Goal: Navigation & Orientation: Understand site structure

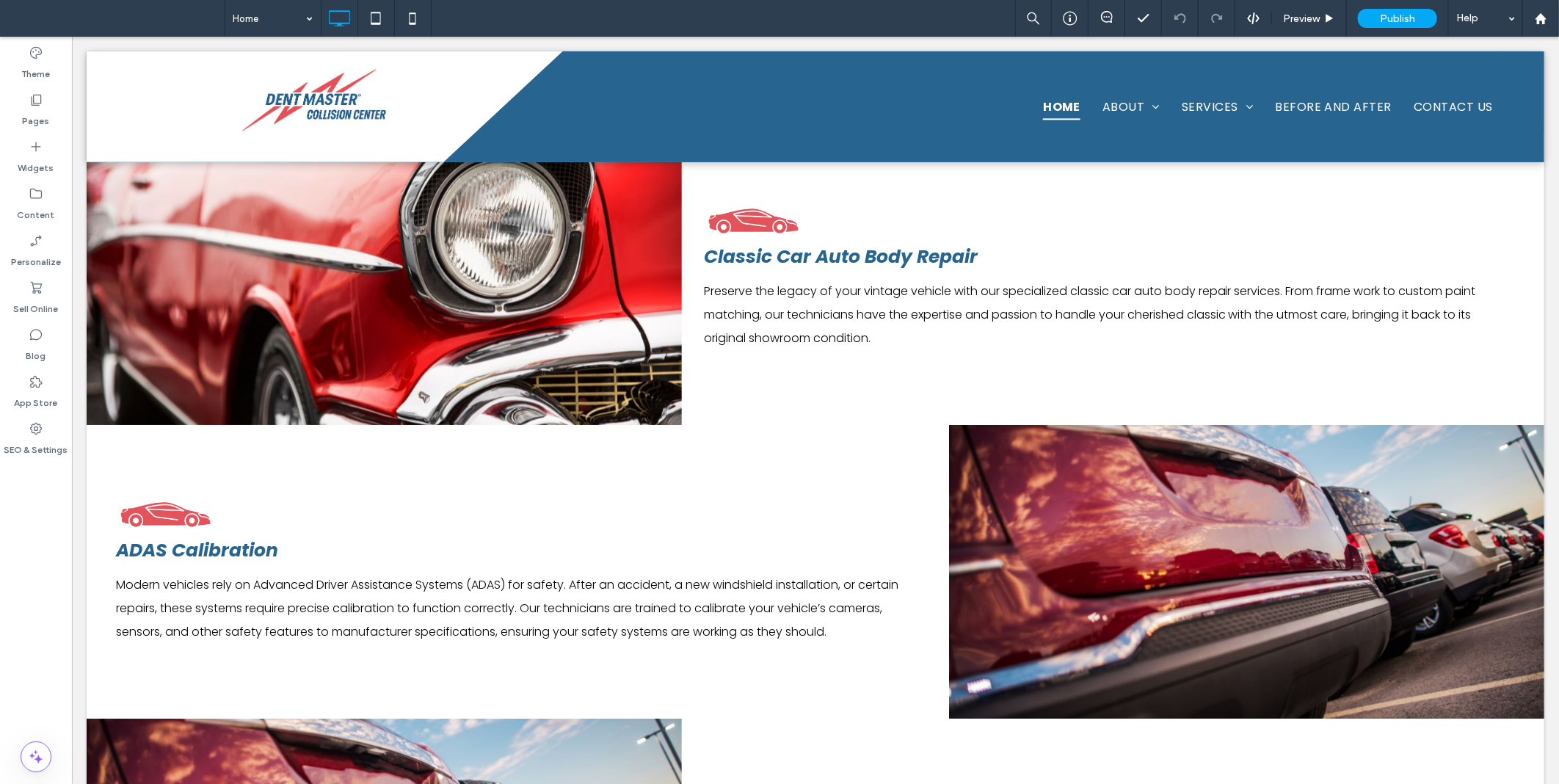
scroll to position [2463, 0]
click at [61, 100] on div "Pages" at bounding box center [36, 110] width 72 height 47
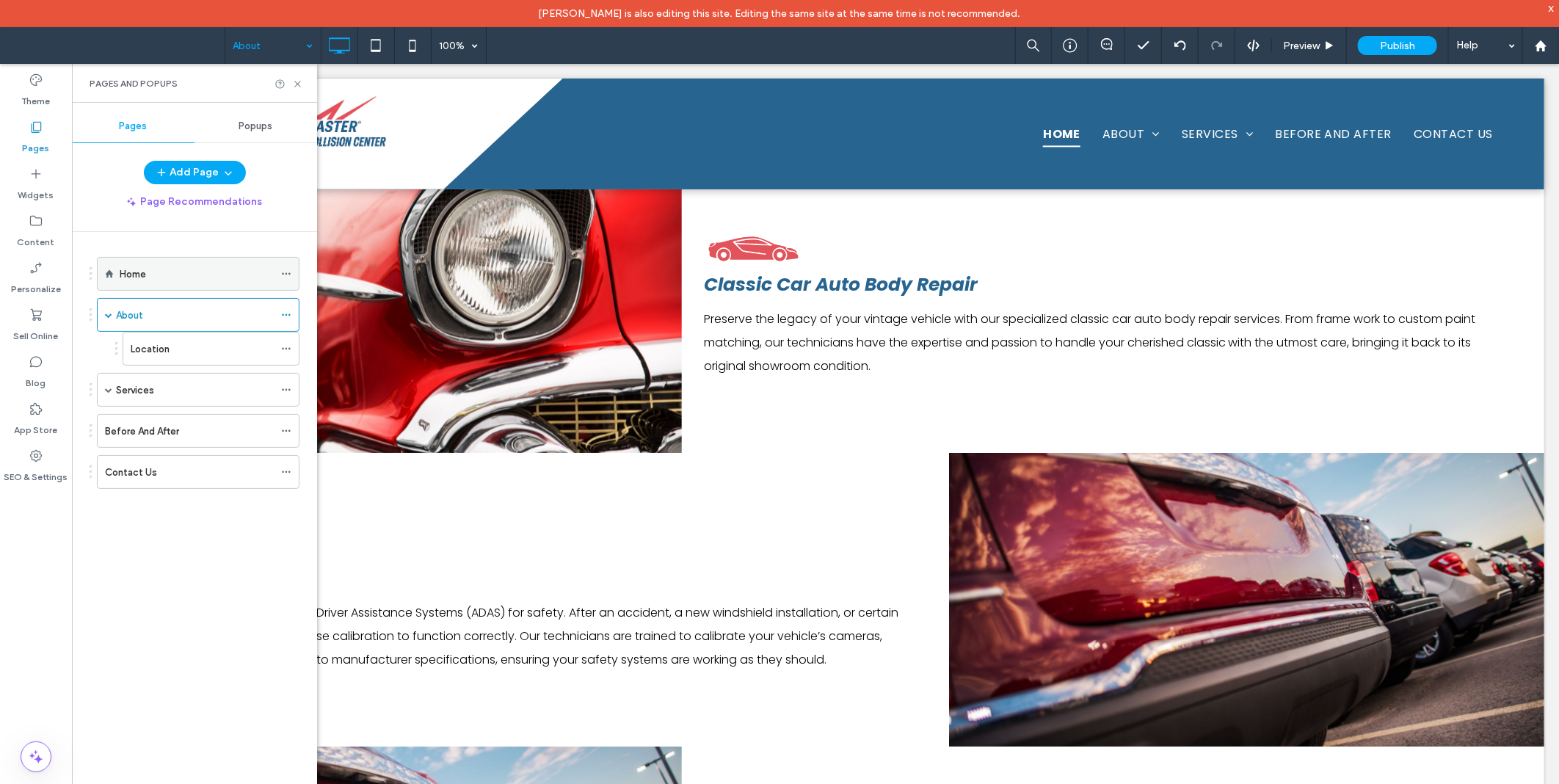
click at [111, 268] on div "Home" at bounding box center [198, 274] width 202 height 34
click at [222, 662] on div "Home About Location Services Auto Body Repair Collision Repair Service Auto Uph…" at bounding box center [203, 518] width 227 height 572
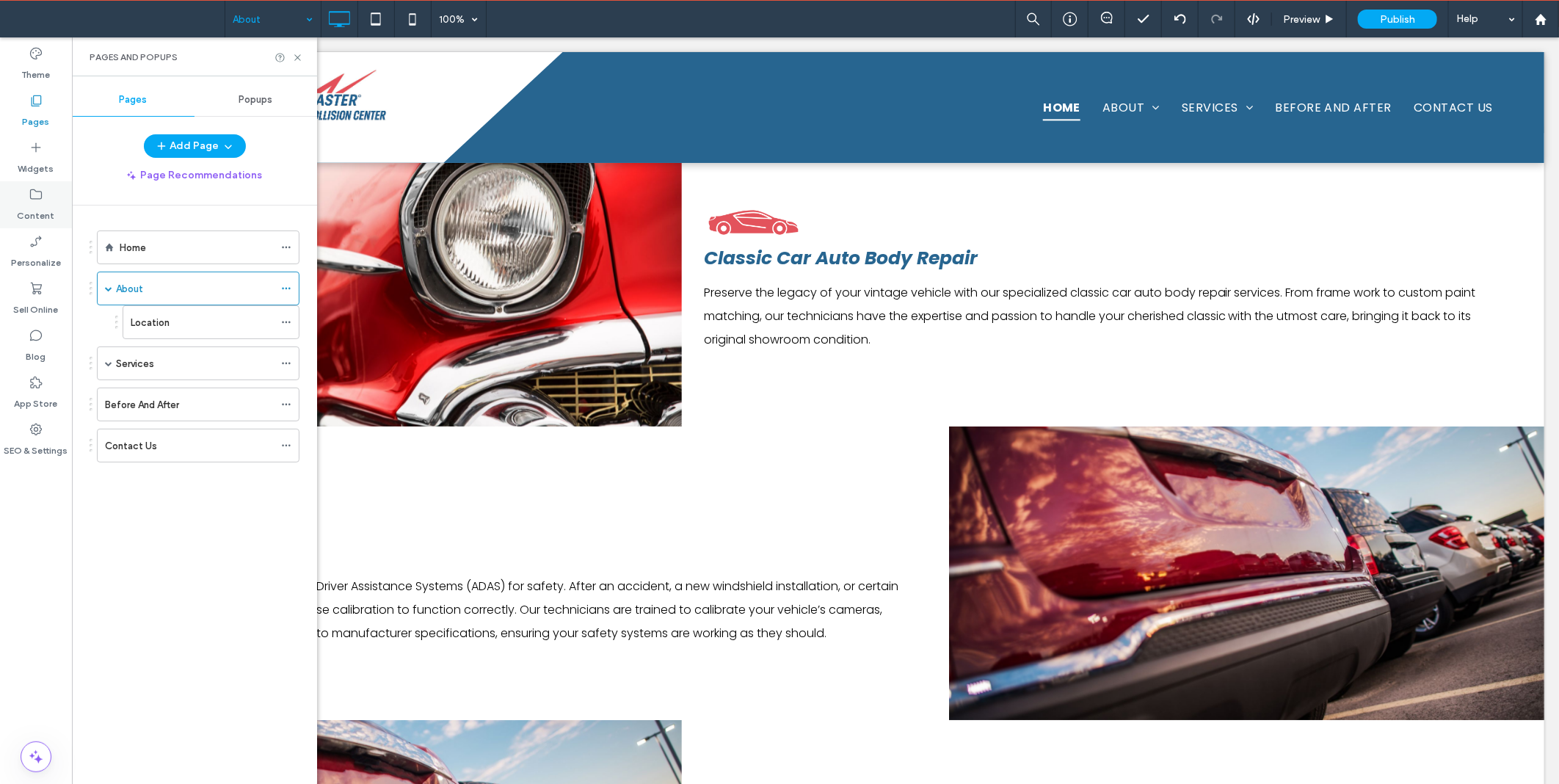
click at [32, 206] on label "Content" at bounding box center [36, 212] width 37 height 21
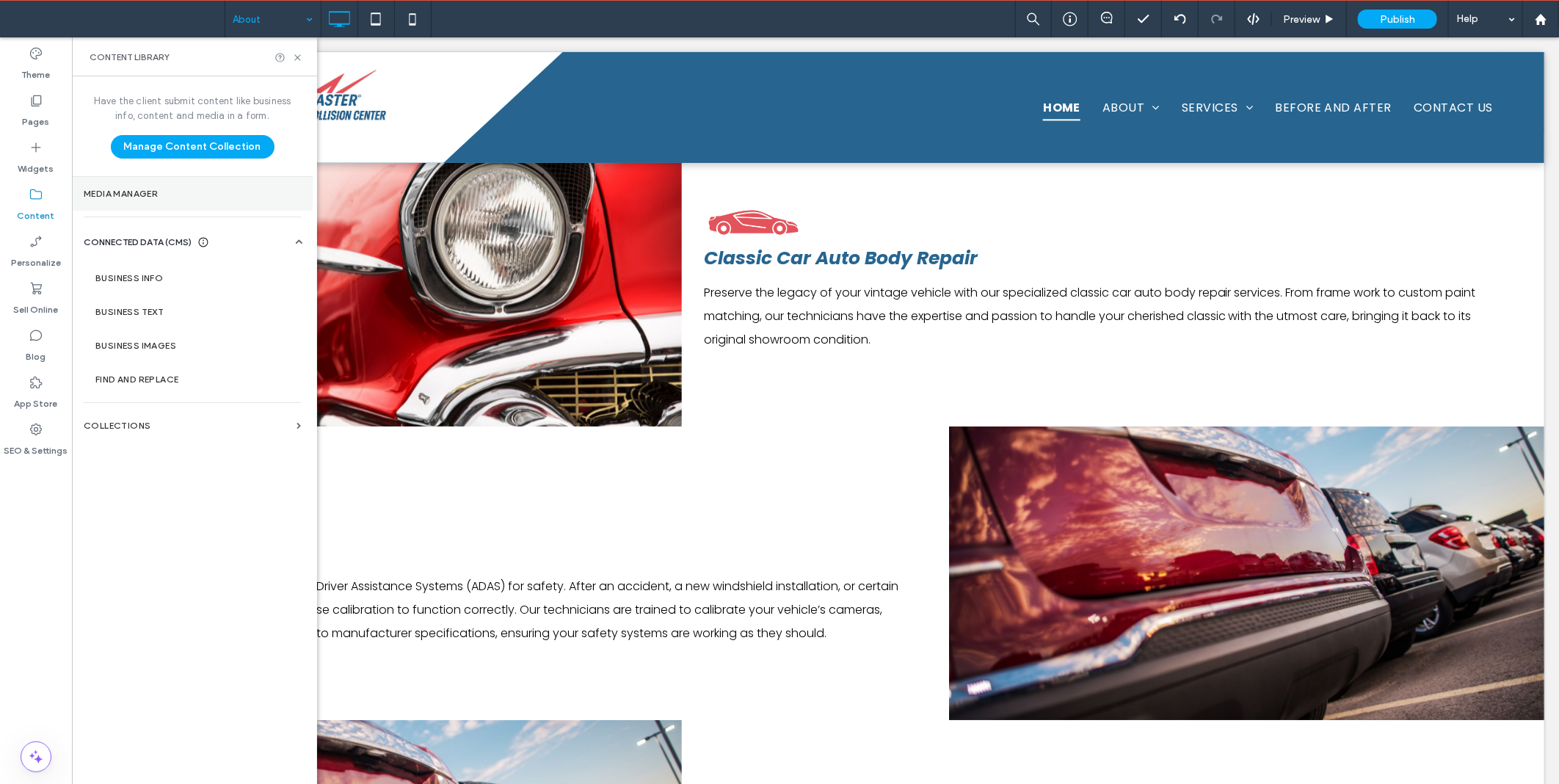
click at [150, 204] on section "Media Manager" at bounding box center [192, 193] width 241 height 34
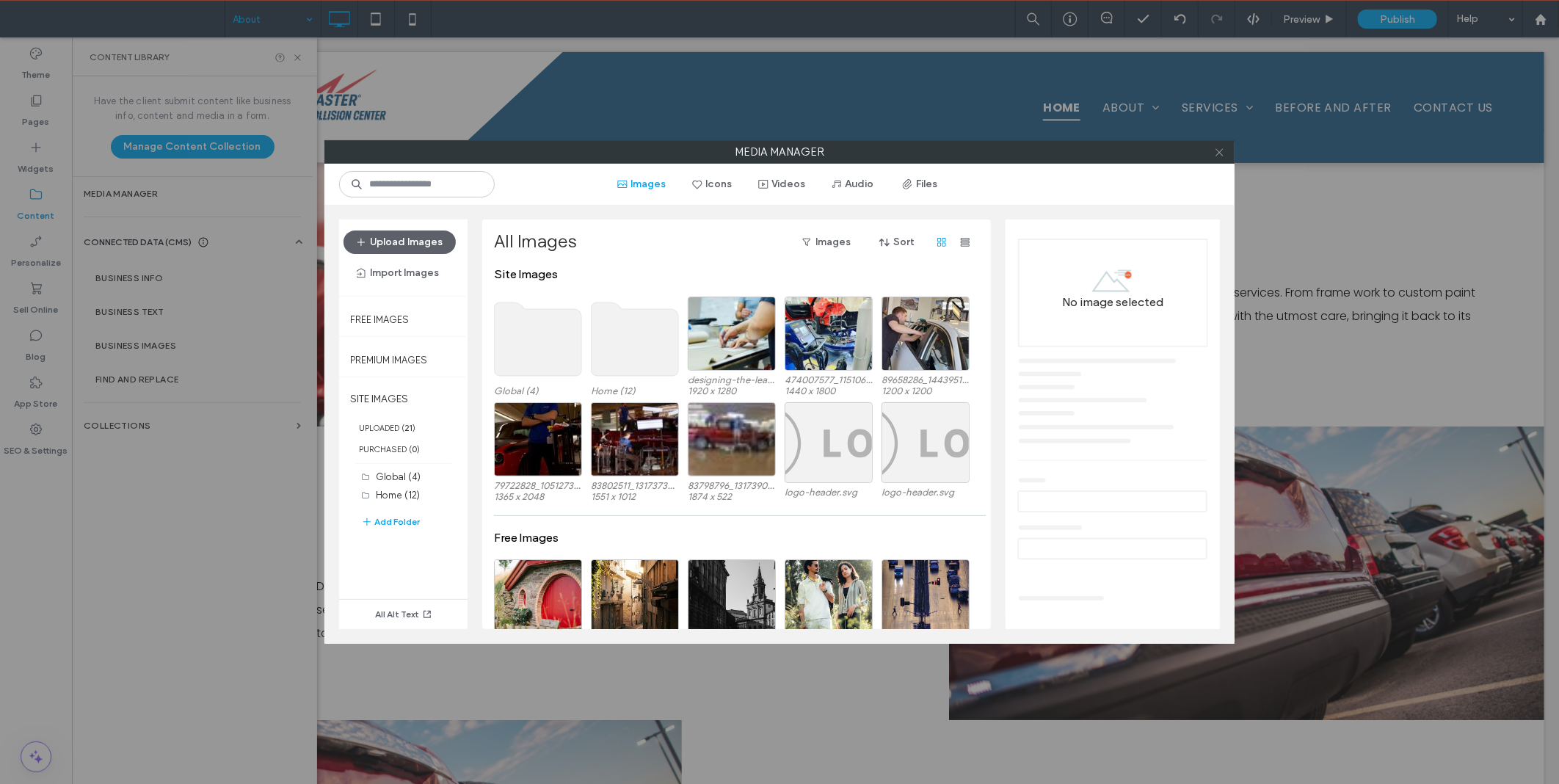
click at [1216, 150] on use at bounding box center [1219, 152] width 7 height 7
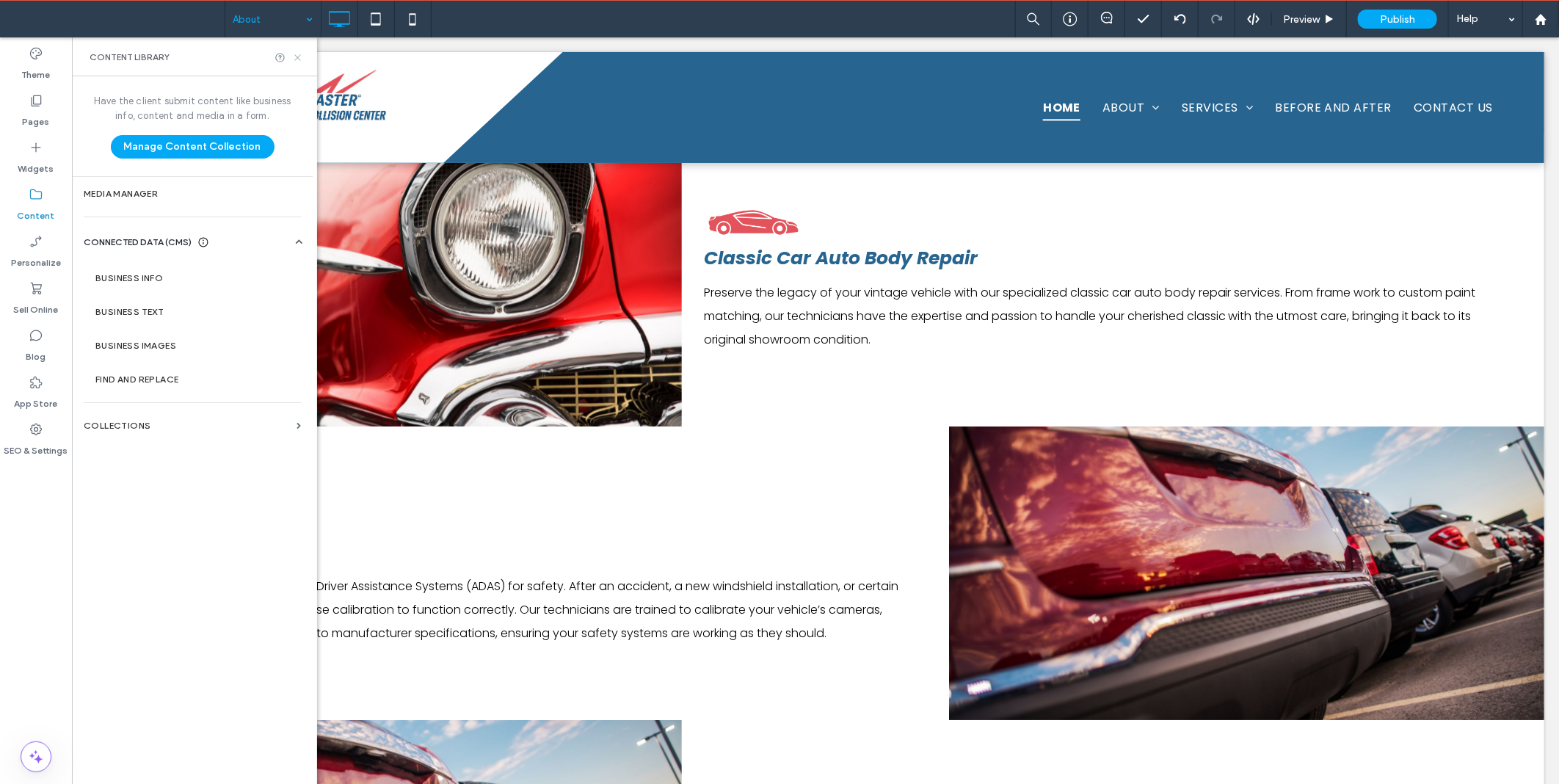
click at [297, 59] on icon at bounding box center [297, 57] width 11 height 11
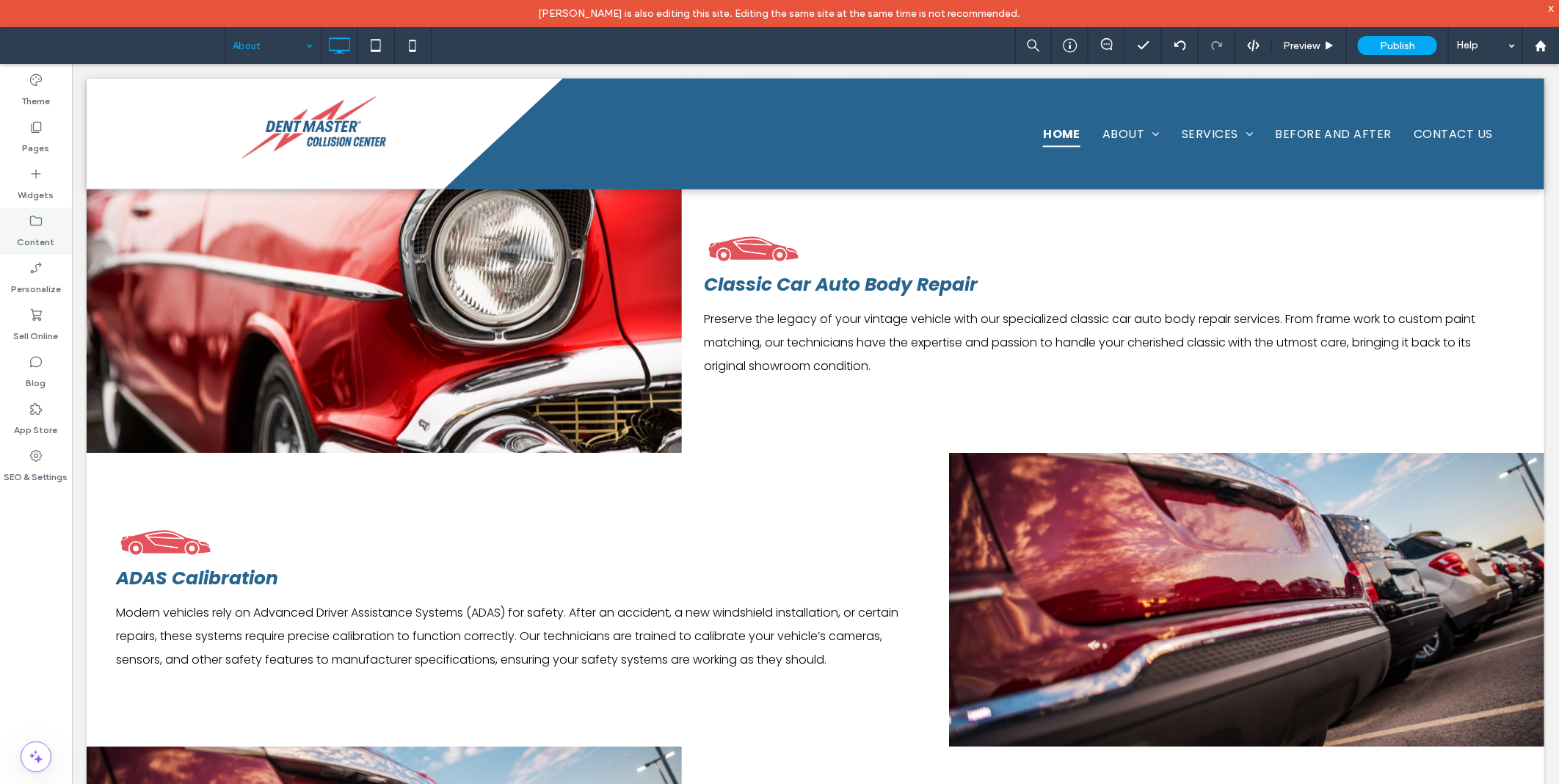
click at [53, 210] on div "Content" at bounding box center [36, 231] width 72 height 47
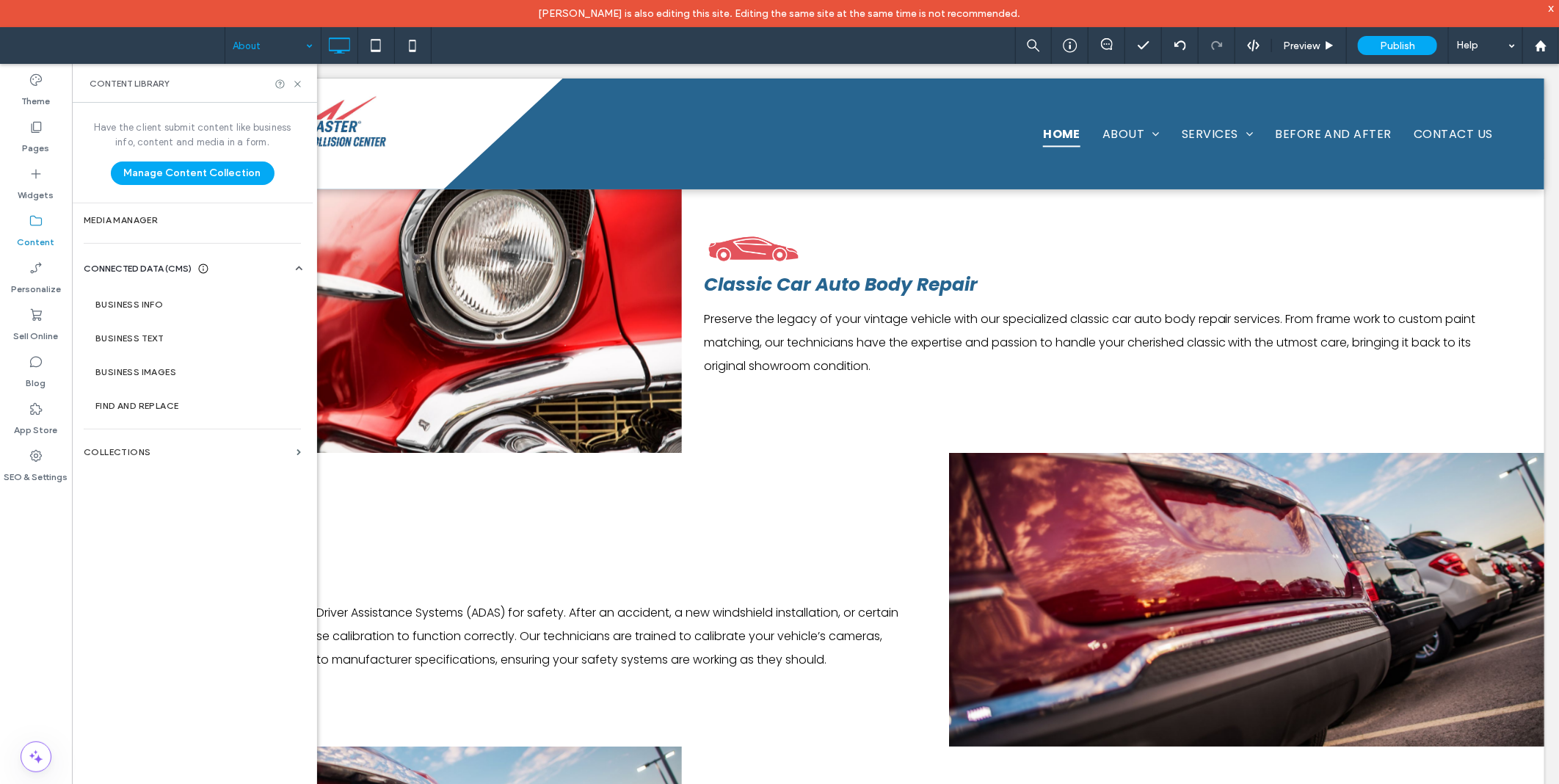
click at [202, 239] on div "Have the client submit content like business info, content and media in a form.…" at bounding box center [192, 455] width 241 height 705
click at [189, 212] on section "Media Manager" at bounding box center [192, 220] width 241 height 34
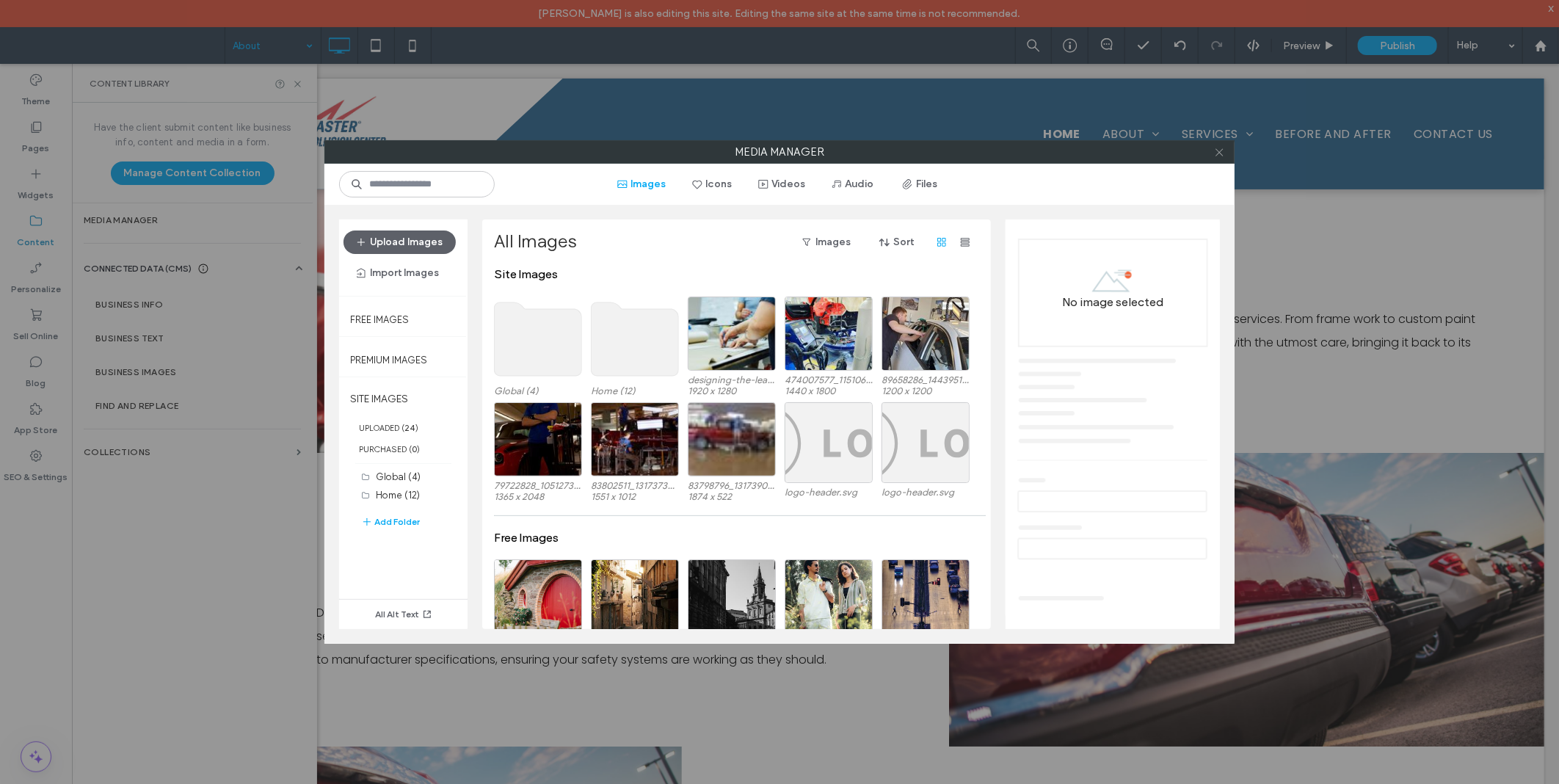
click at [1216, 158] on span at bounding box center [1219, 152] width 11 height 22
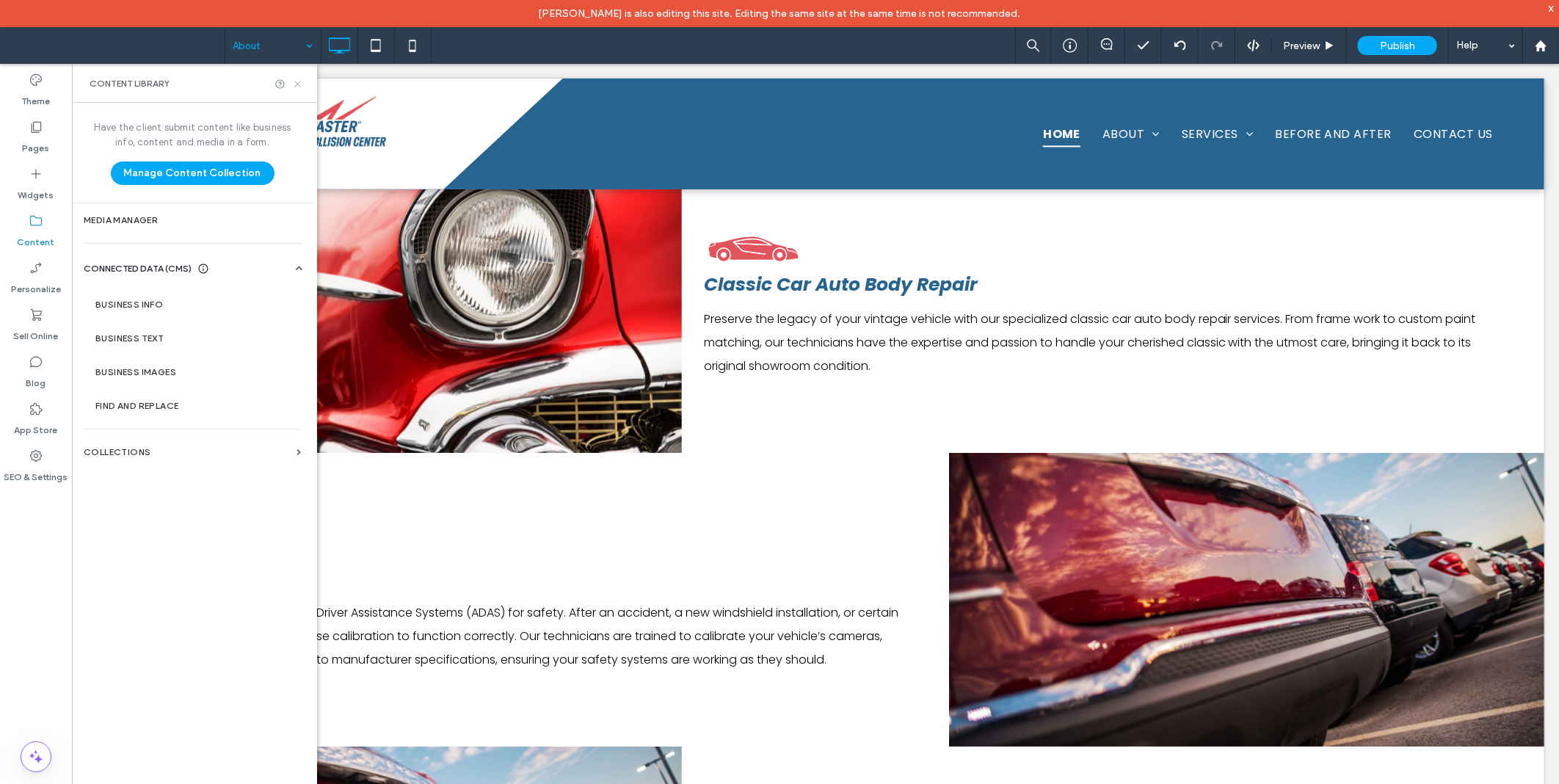
click at [295, 85] on icon at bounding box center [297, 84] width 11 height 11
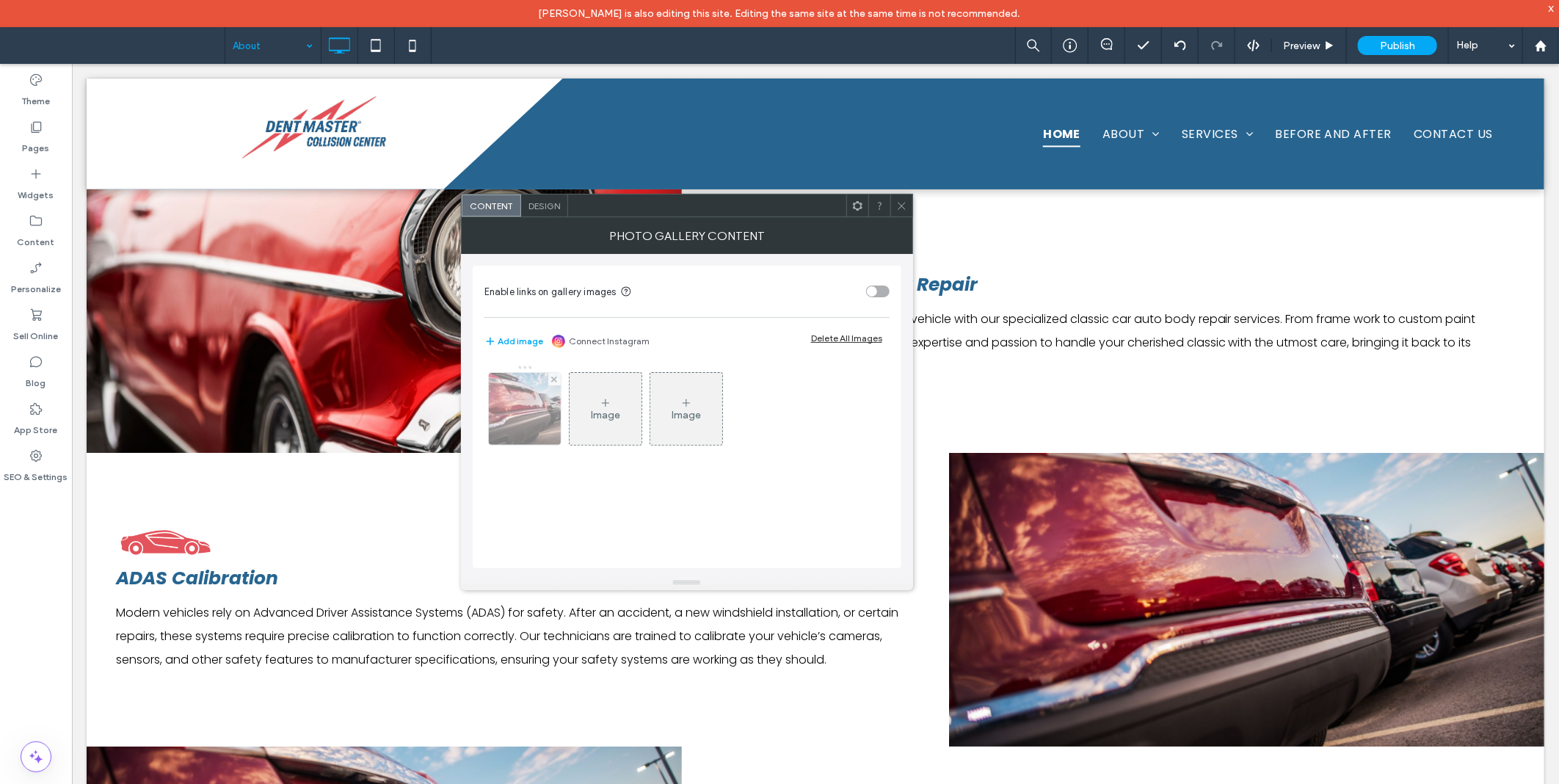
click at [536, 419] on img at bounding box center [525, 408] width 108 height 72
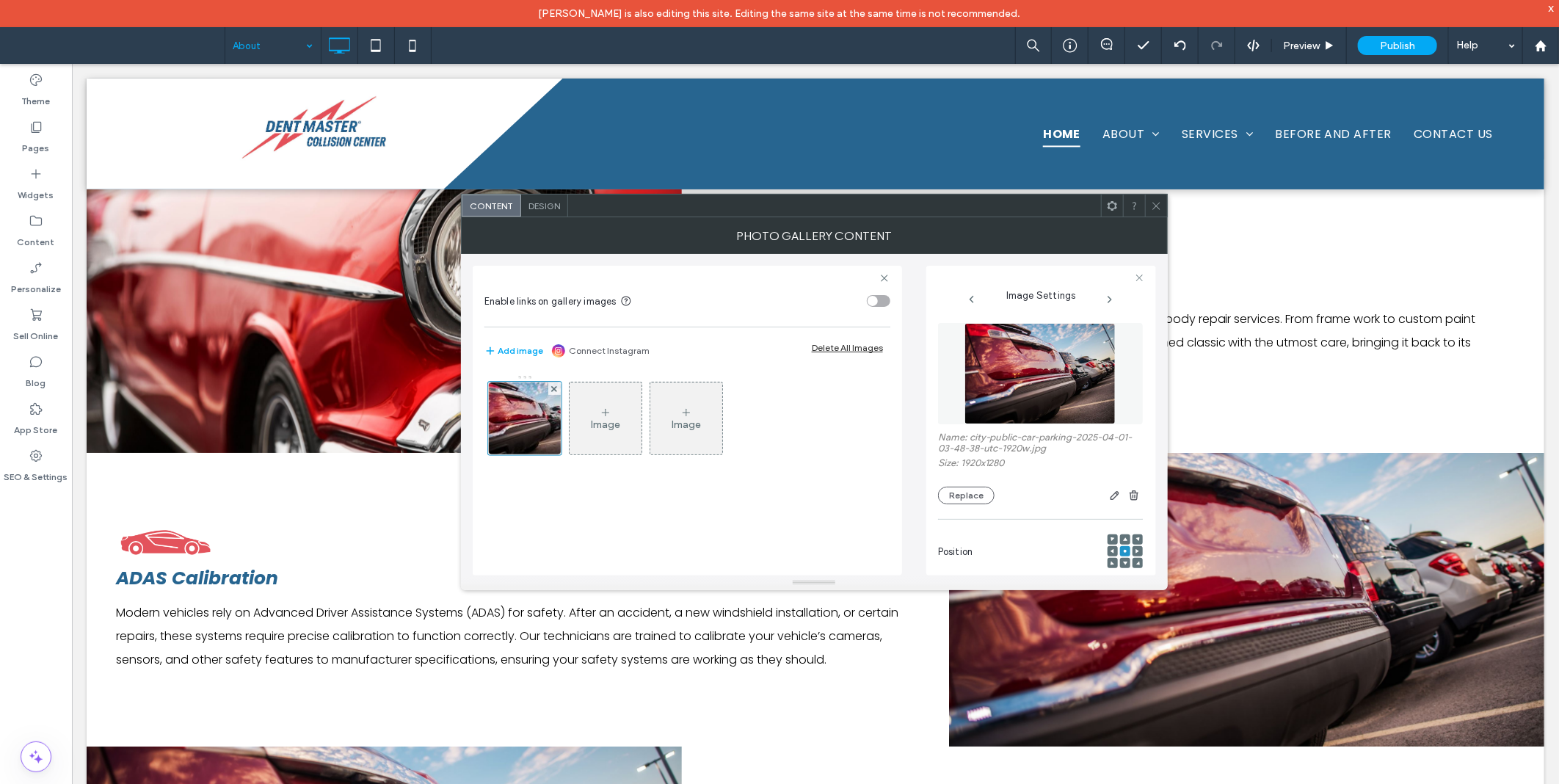
click at [1001, 369] on img at bounding box center [1040, 373] width 151 height 101
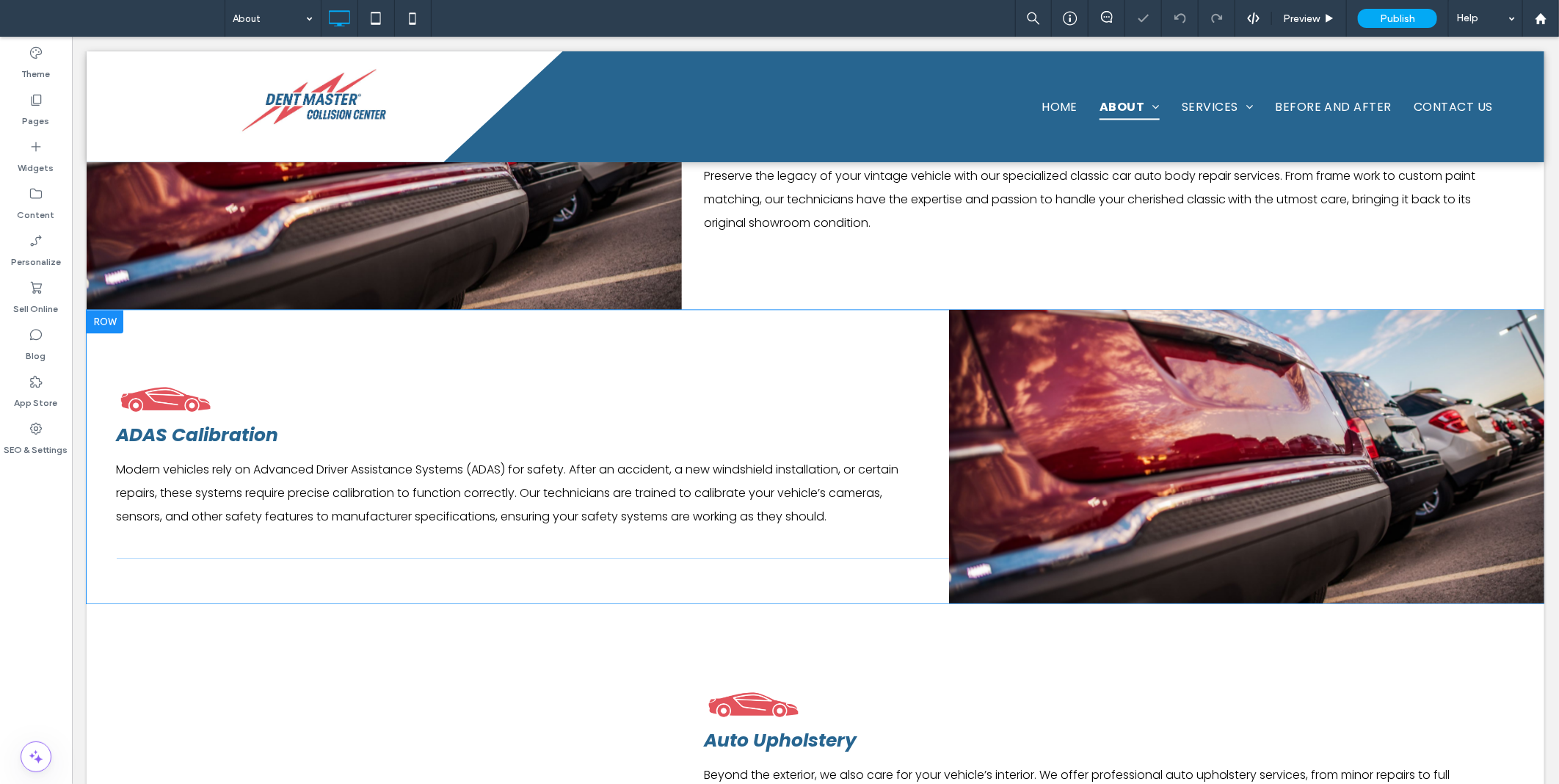
scroll to position [1920, 0]
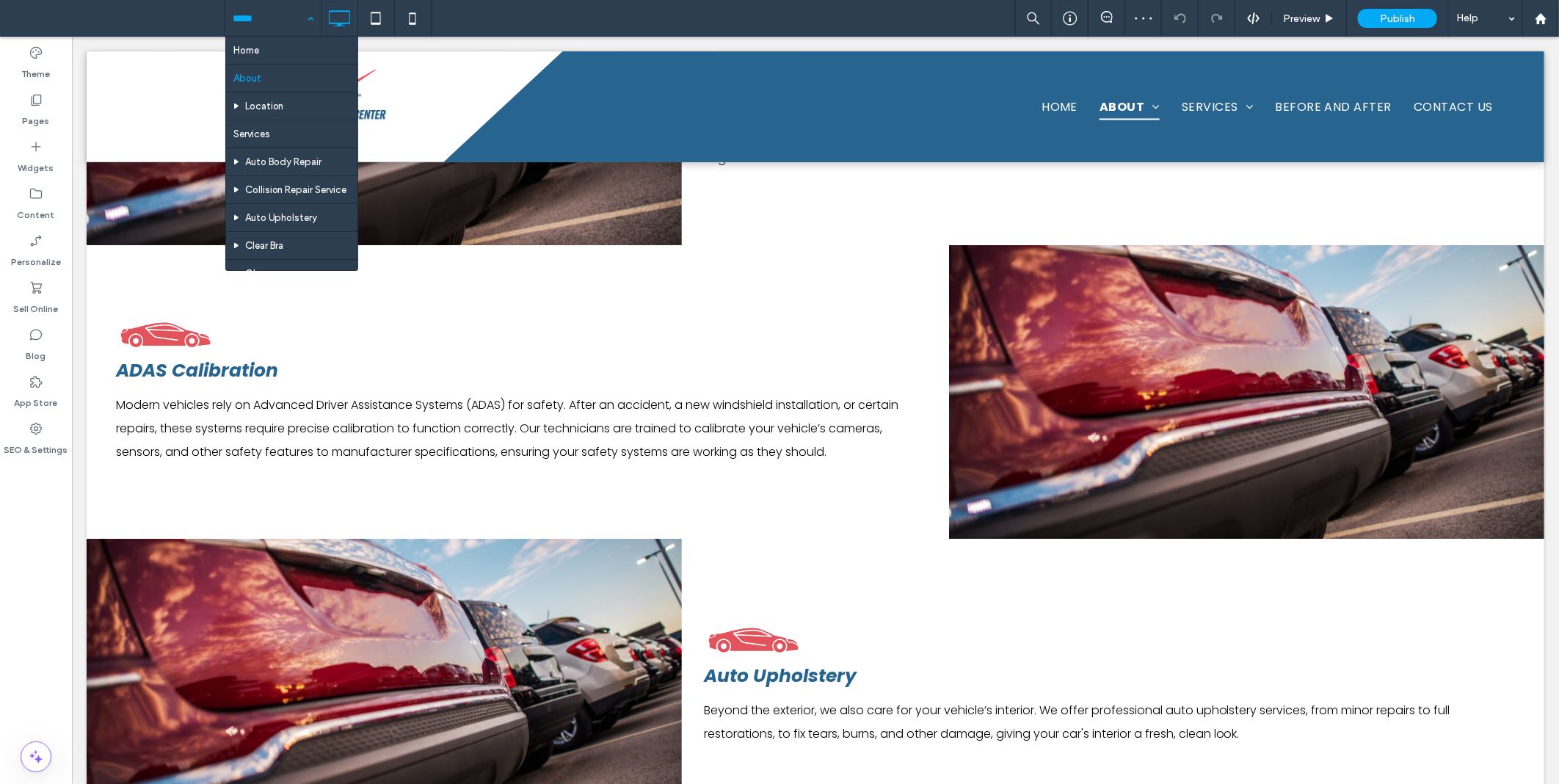
click at [256, 64] on hr at bounding box center [292, 64] width 131 height 1
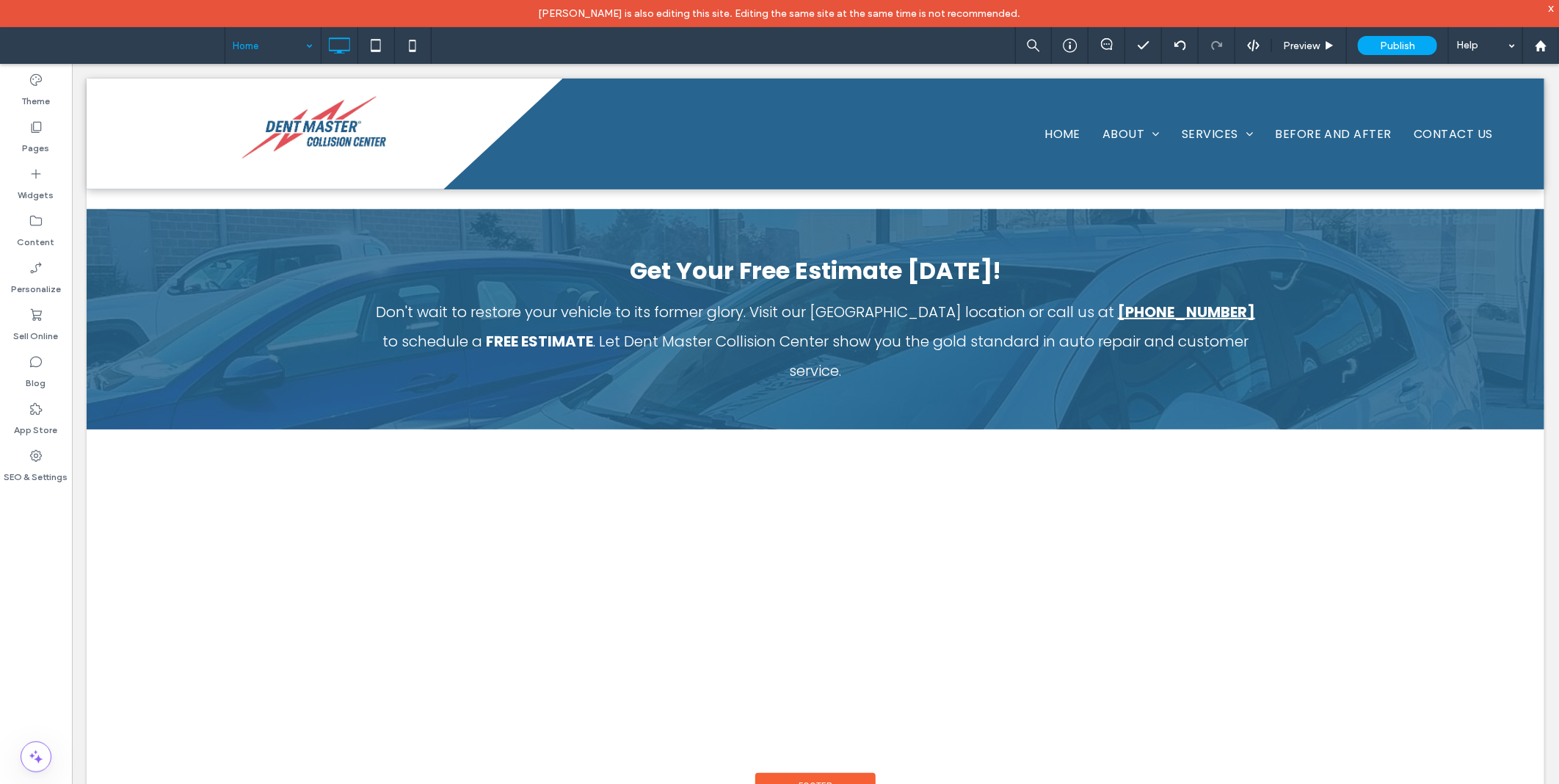
scroll to position [3924, 0]
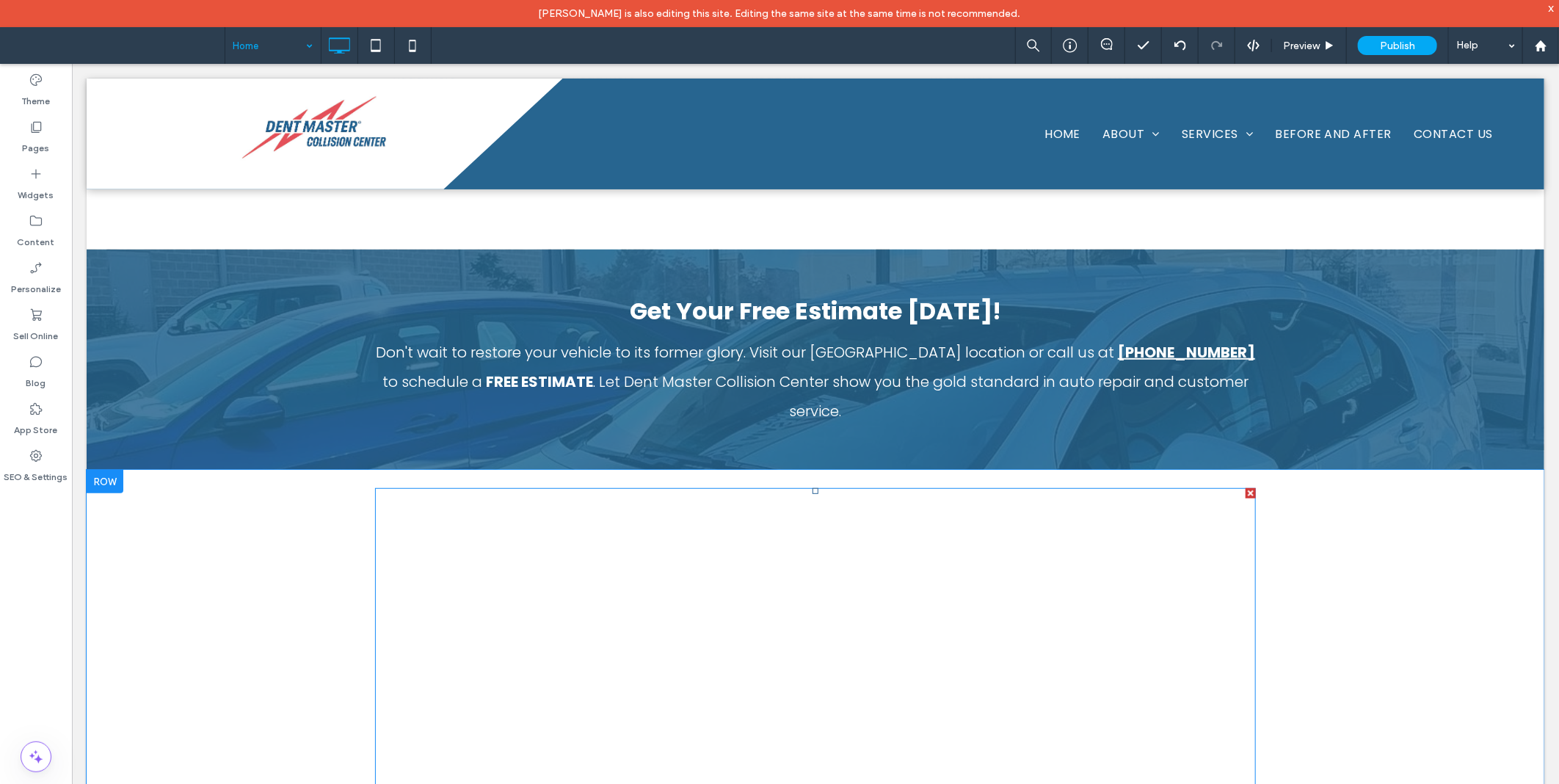
click at [766, 540] on span at bounding box center [815, 653] width 881 height 330
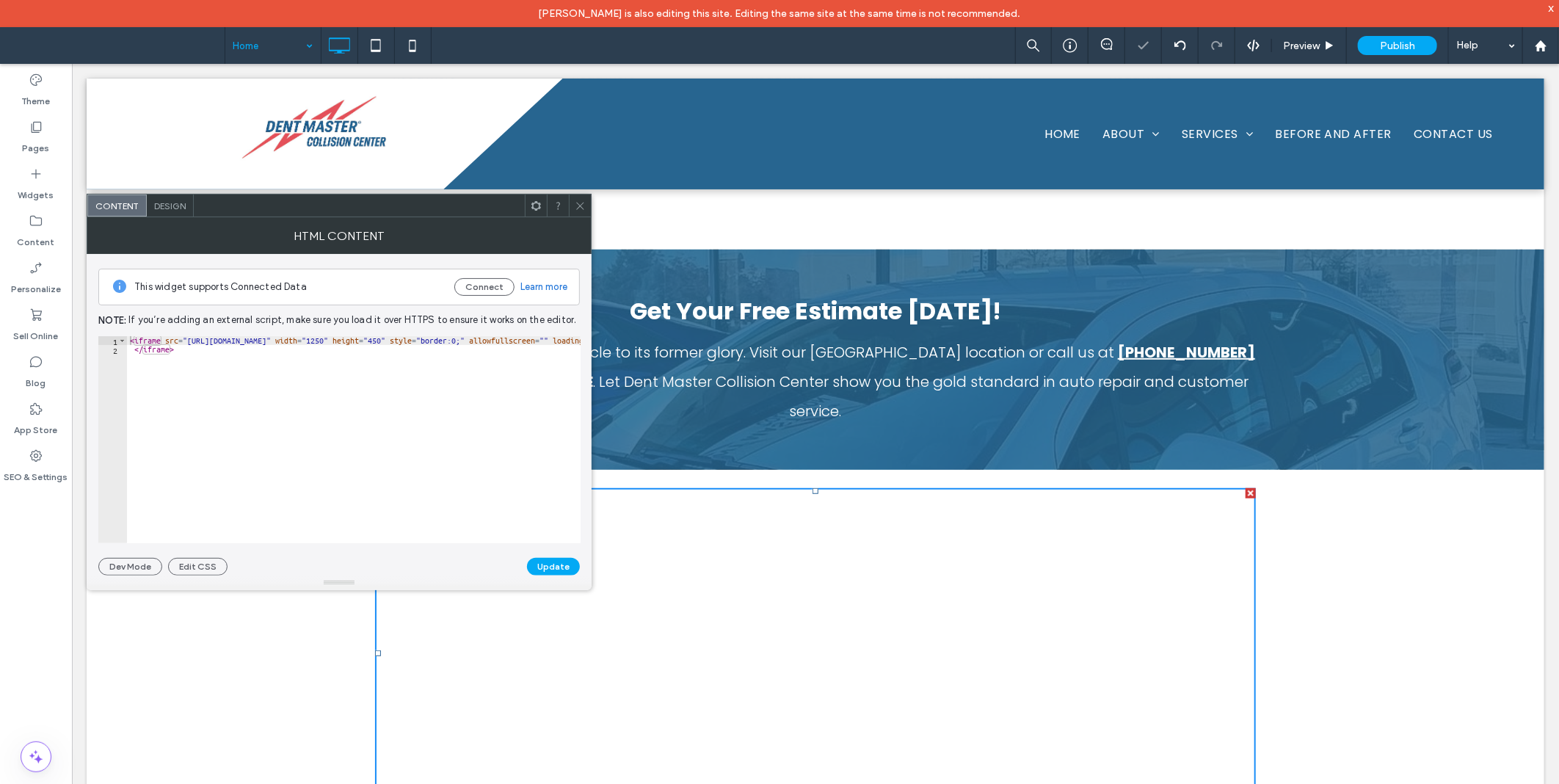
click at [583, 197] on span at bounding box center [580, 205] width 11 height 22
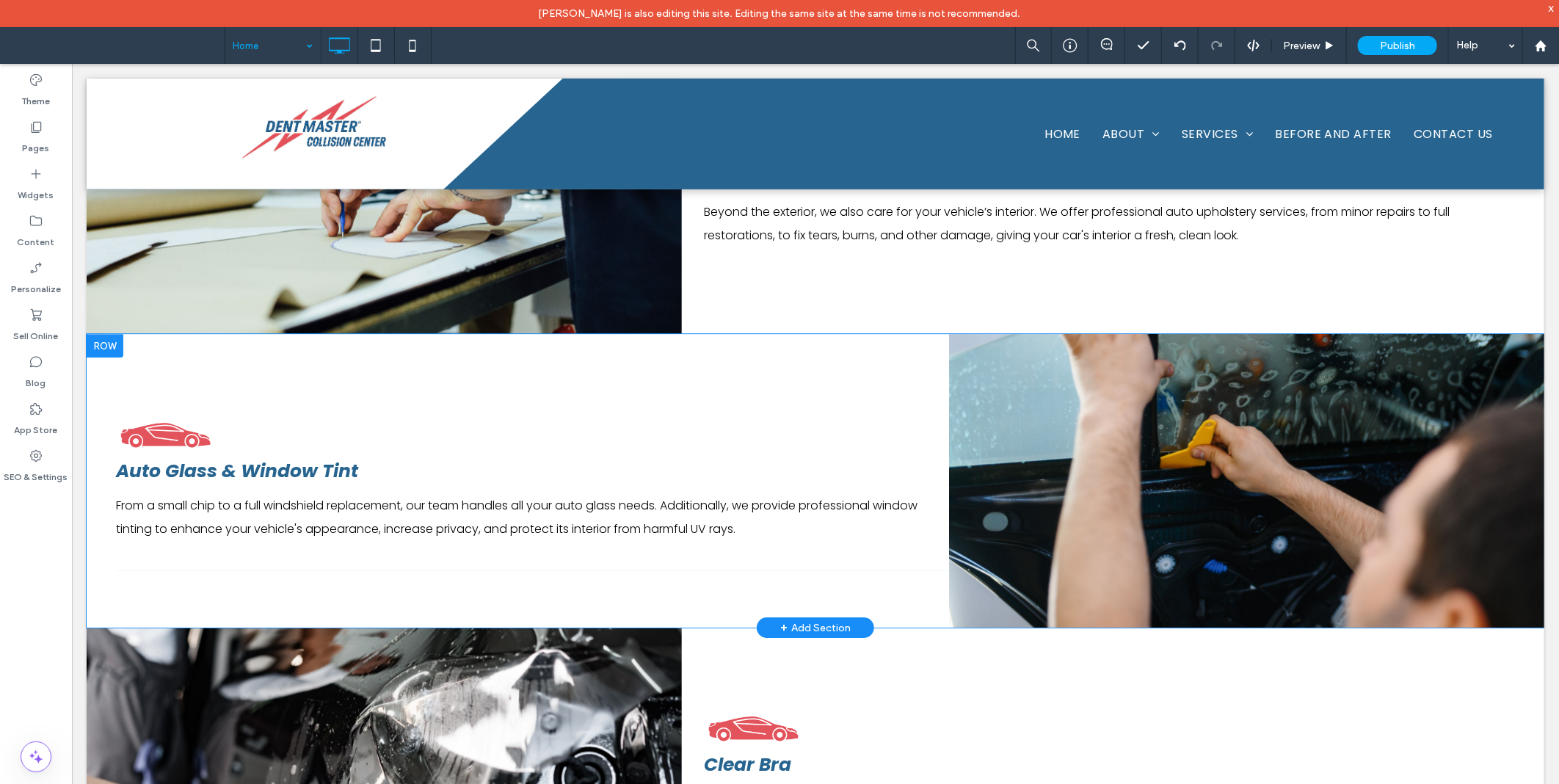
scroll to position [2854, 0]
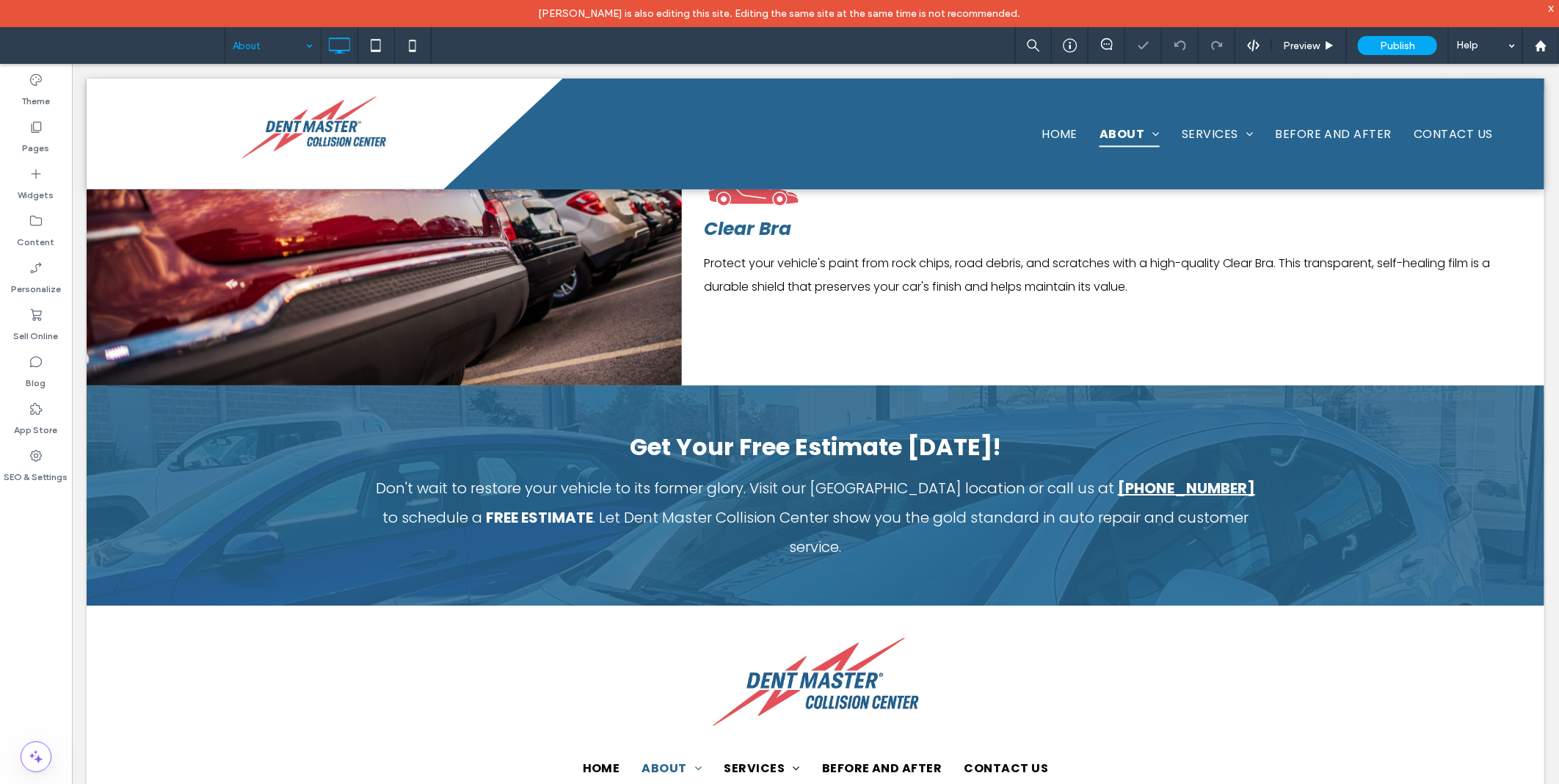
scroll to position [2974, 0]
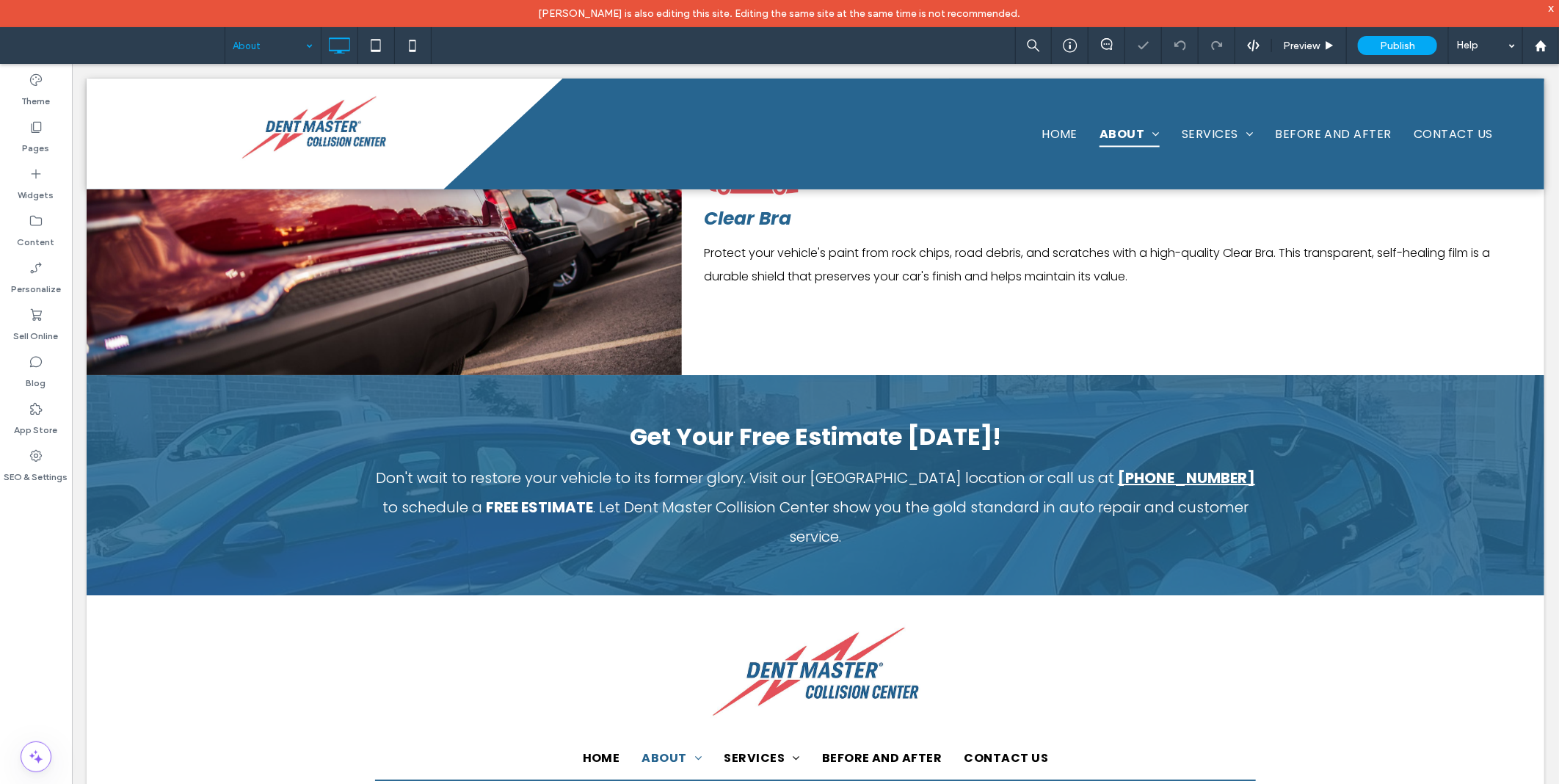
click at [247, 41] on input at bounding box center [269, 46] width 73 height 37
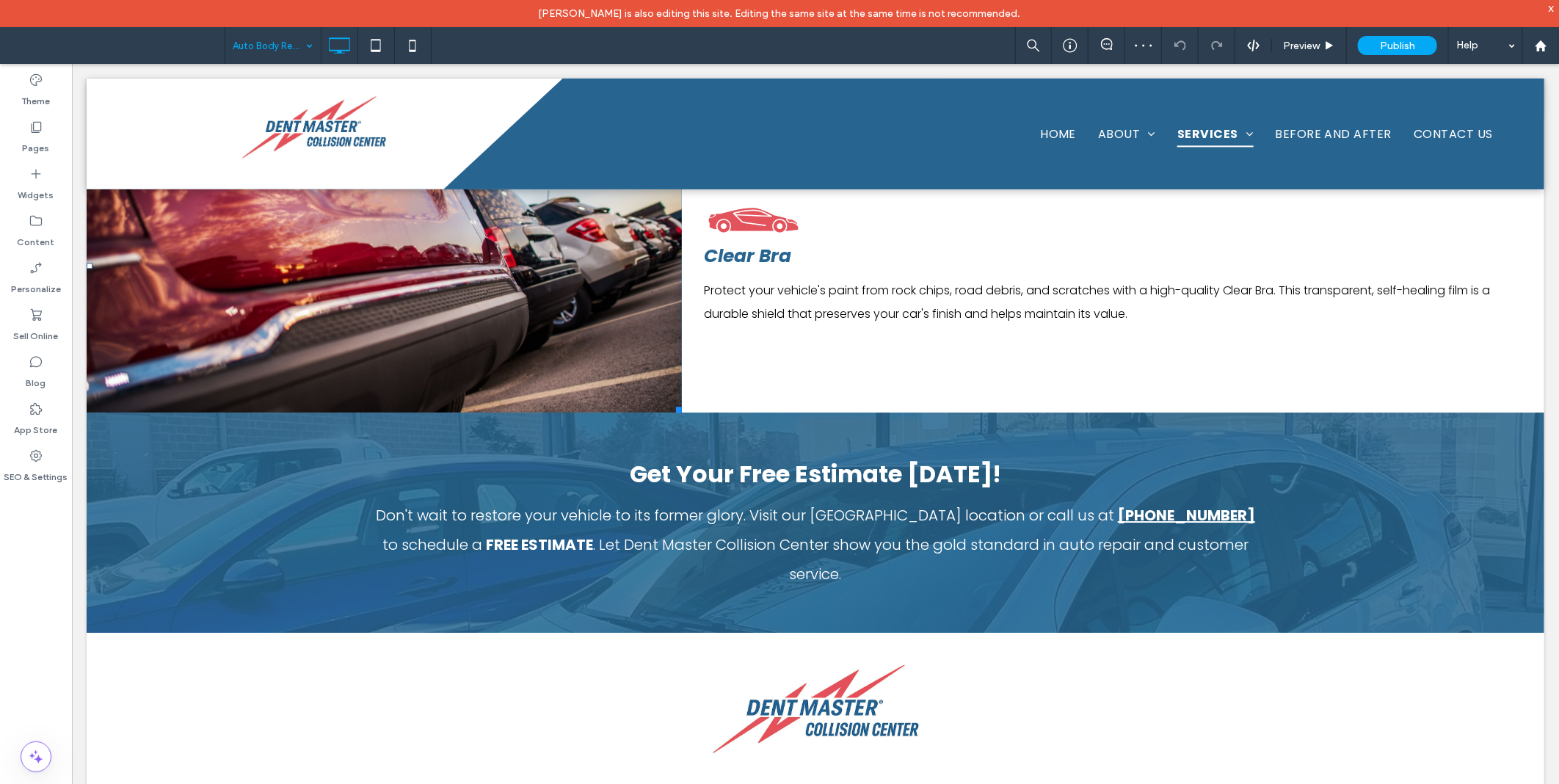
scroll to position [2974, 0]
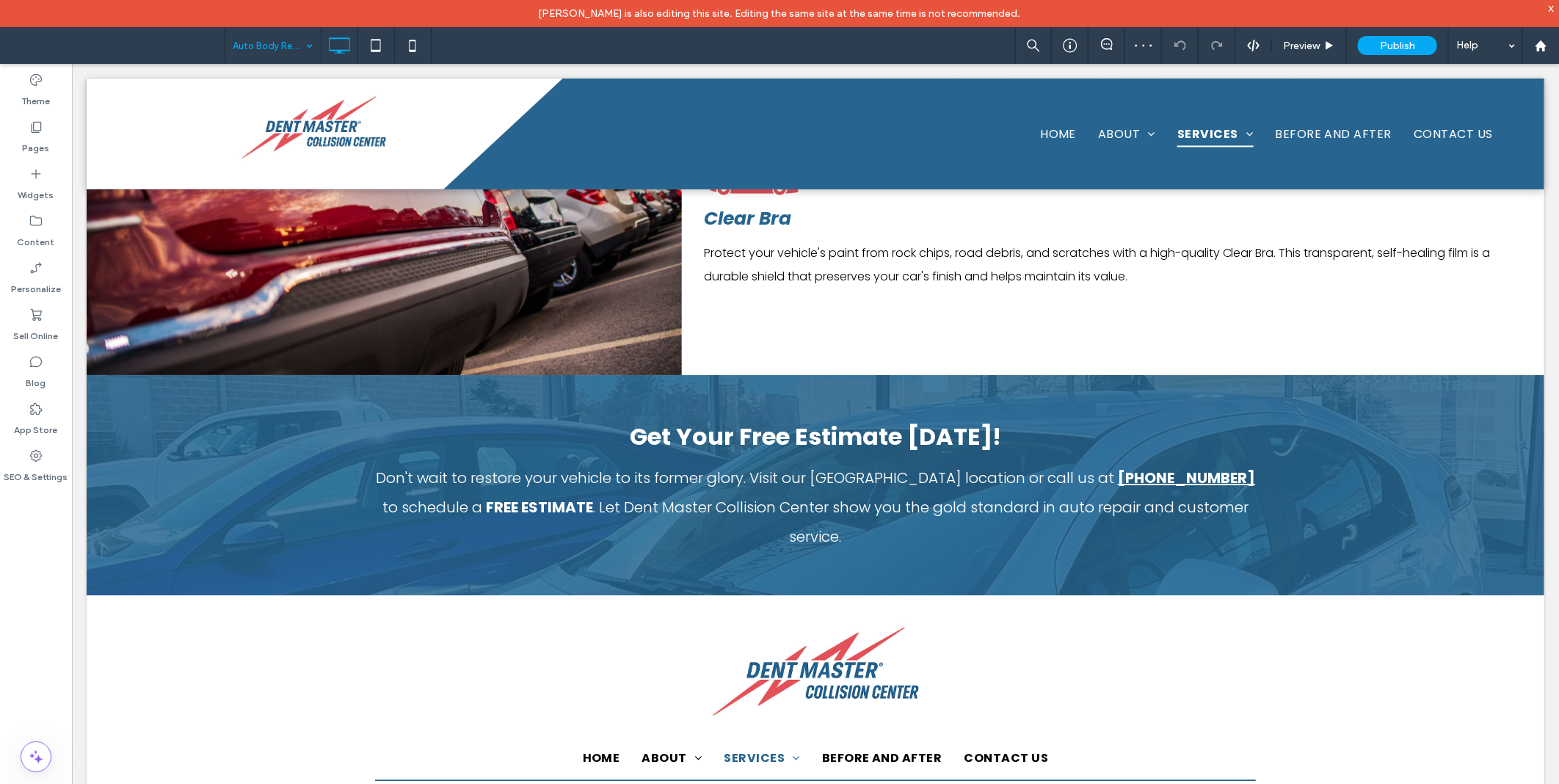
click at [286, 28] on input at bounding box center [269, 46] width 73 height 37
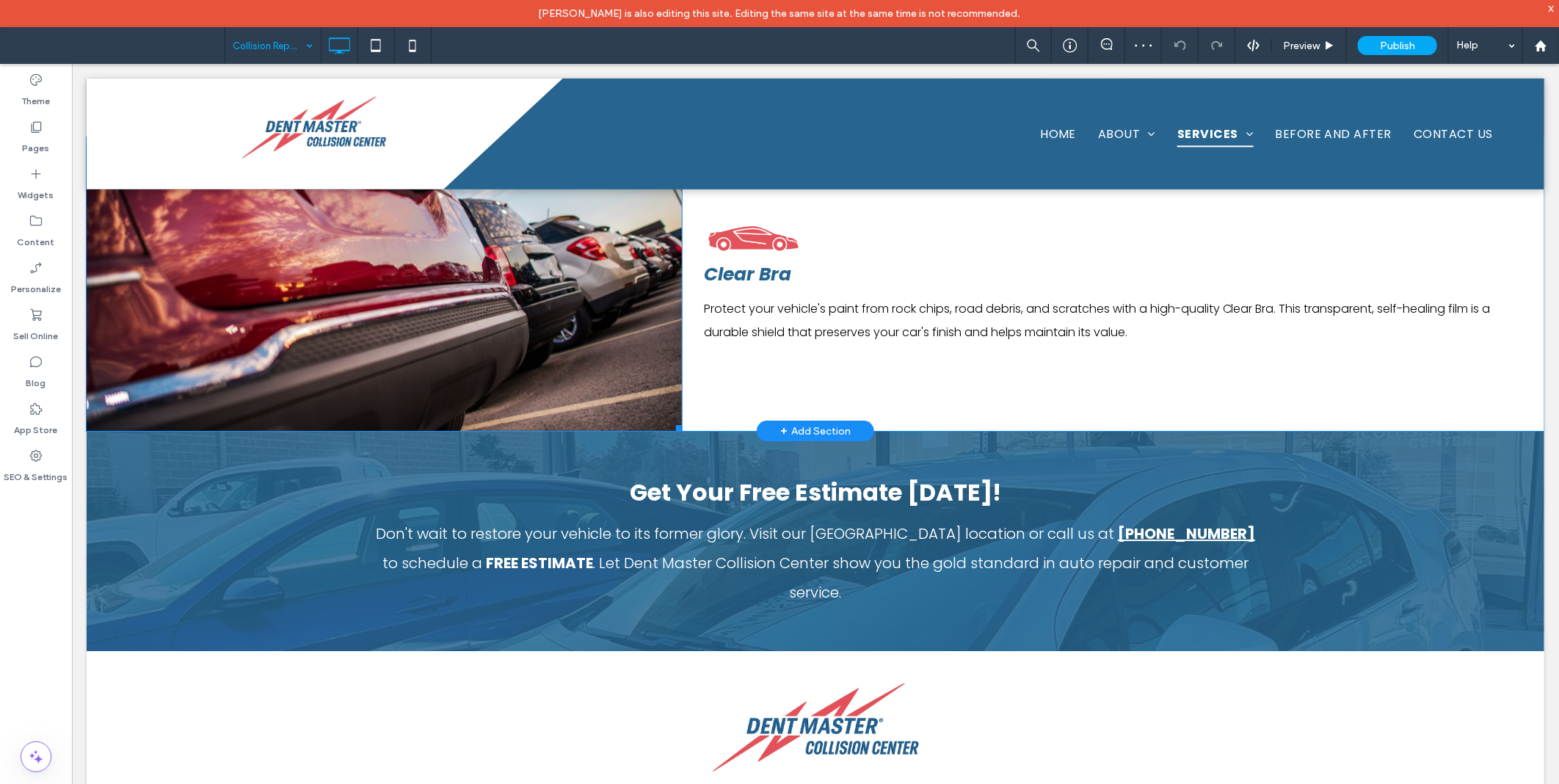
scroll to position [2974, 0]
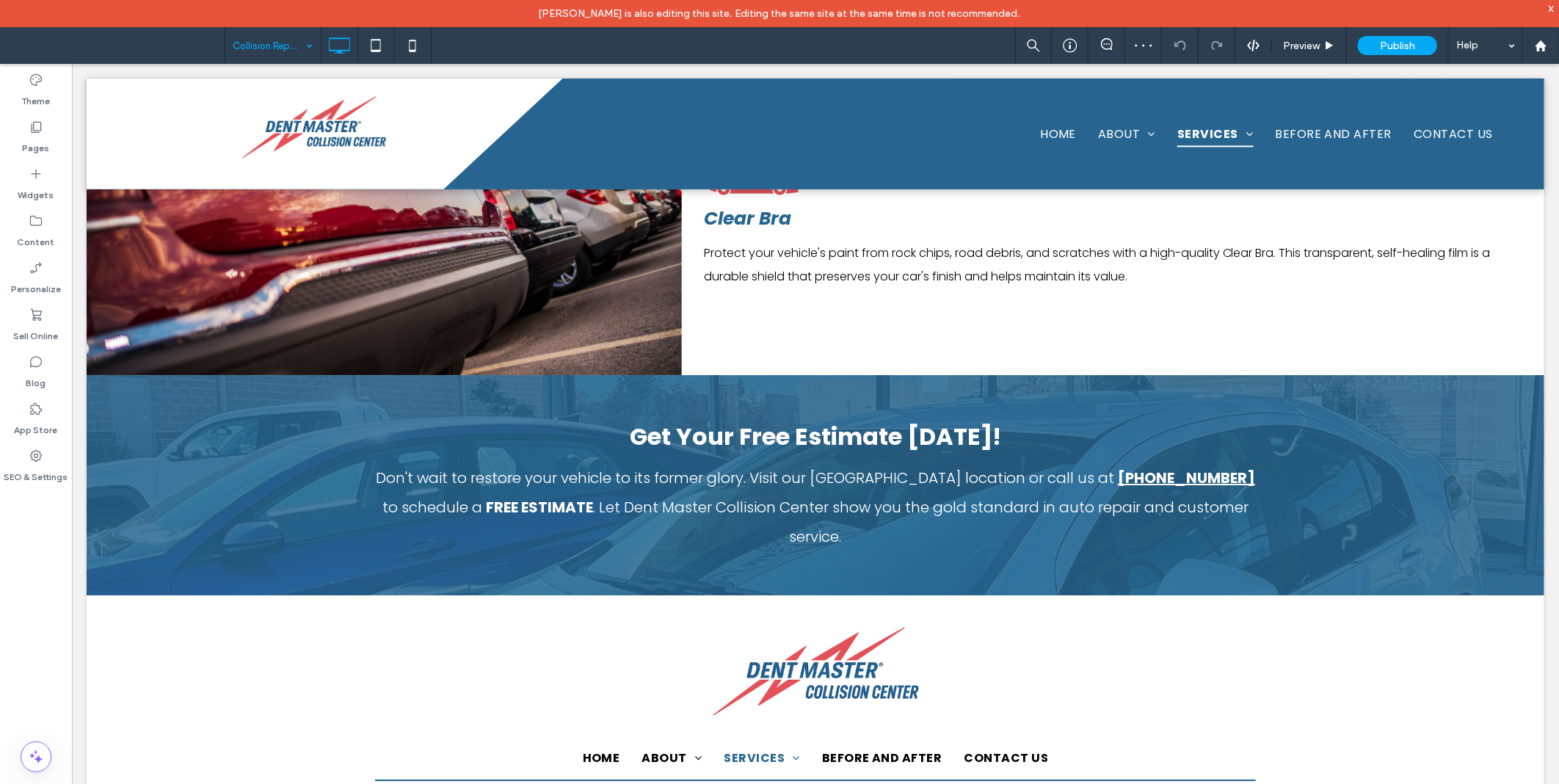
click at [261, 41] on input at bounding box center [269, 46] width 73 height 37
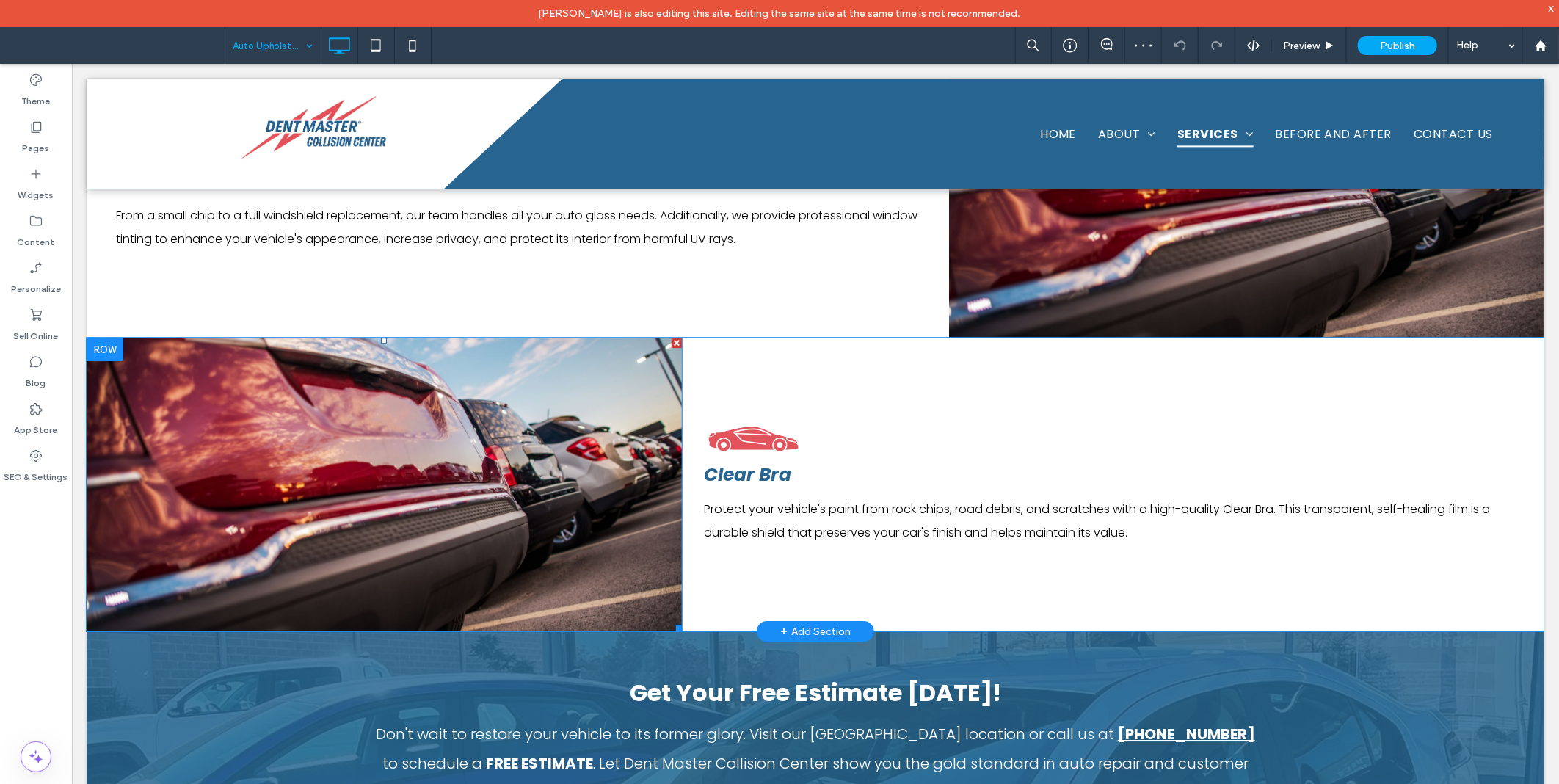
scroll to position [2974, 0]
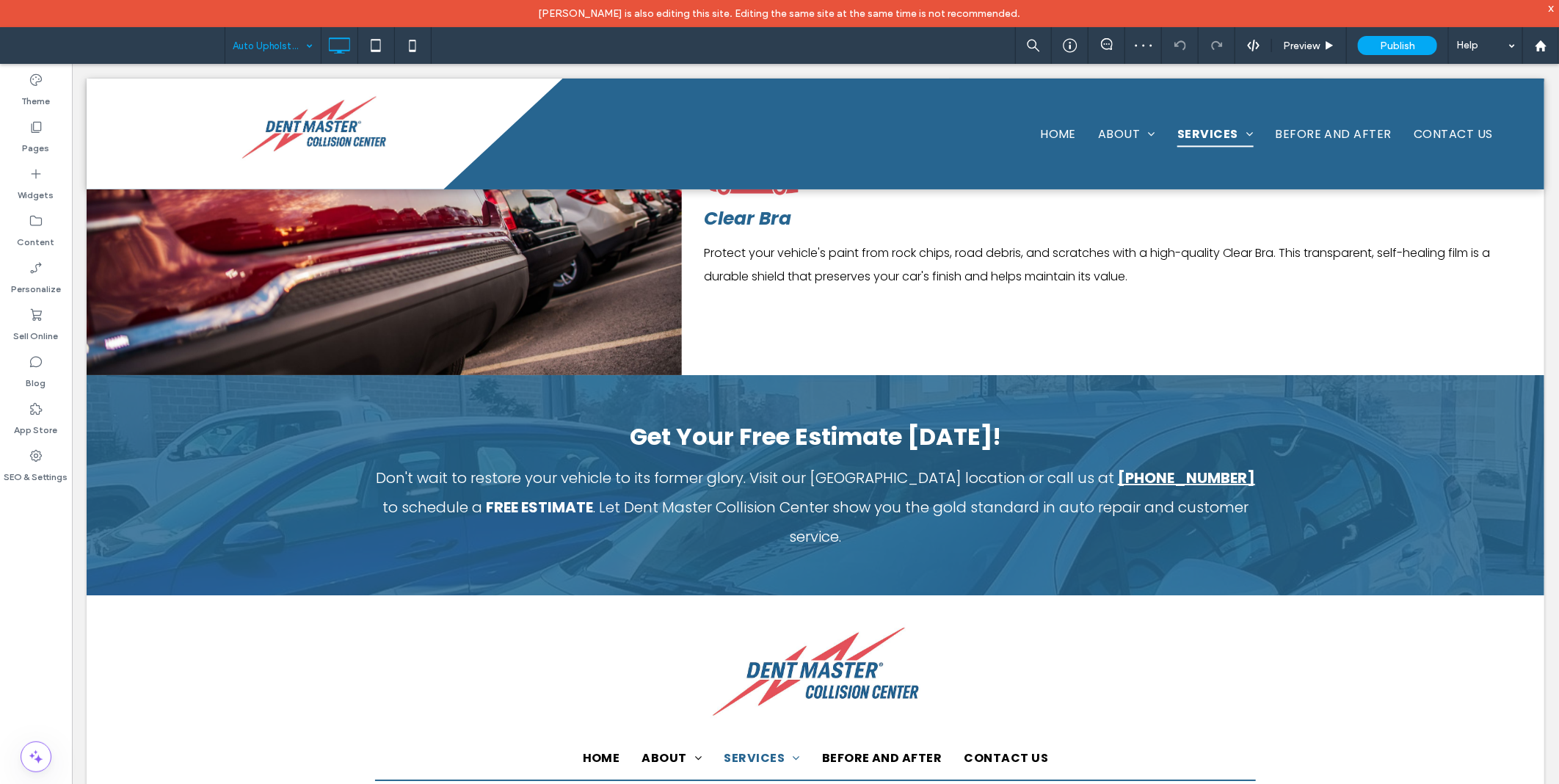
click at [275, 56] on input at bounding box center [269, 46] width 73 height 37
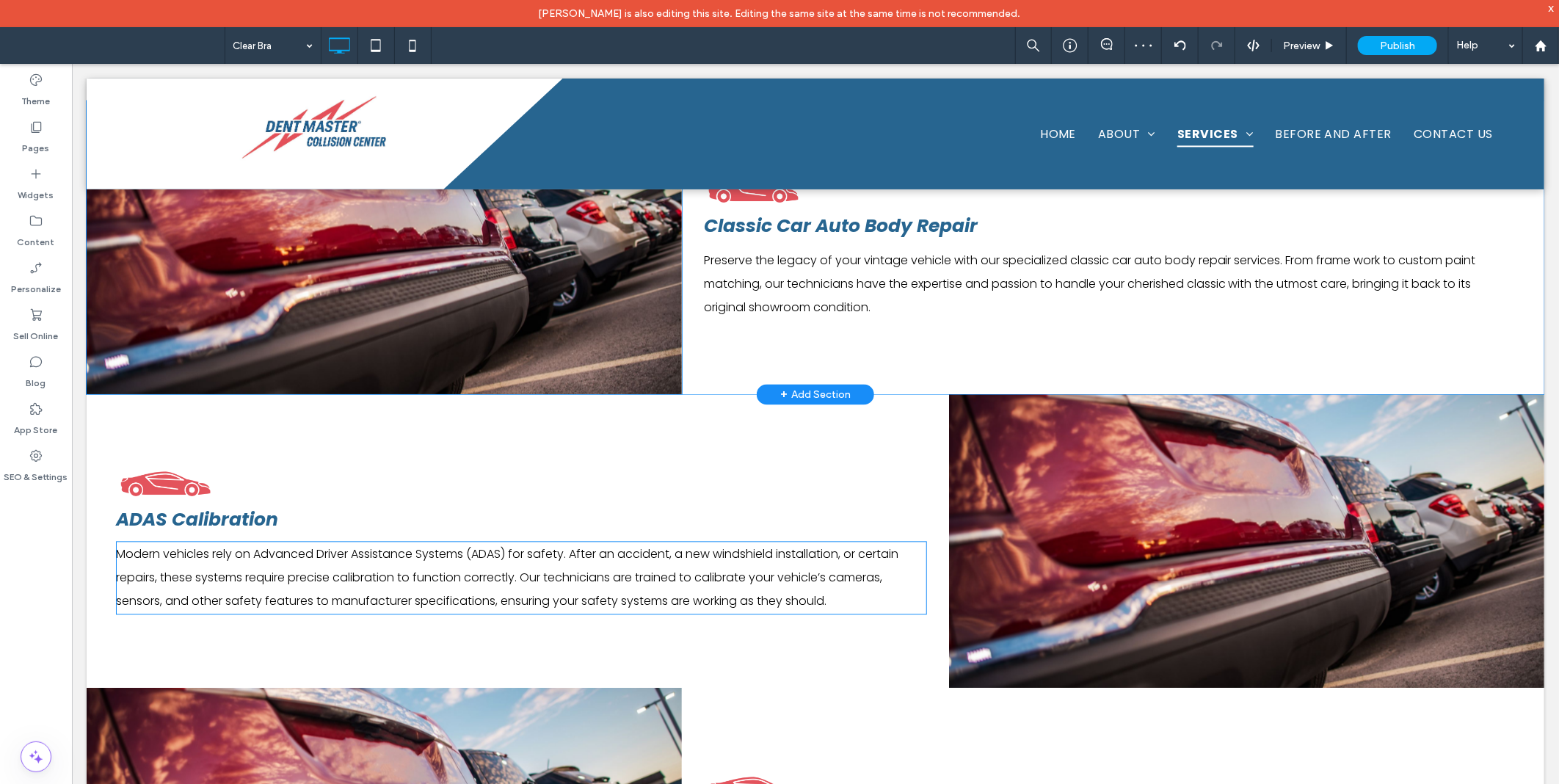
scroll to position [1767, 0]
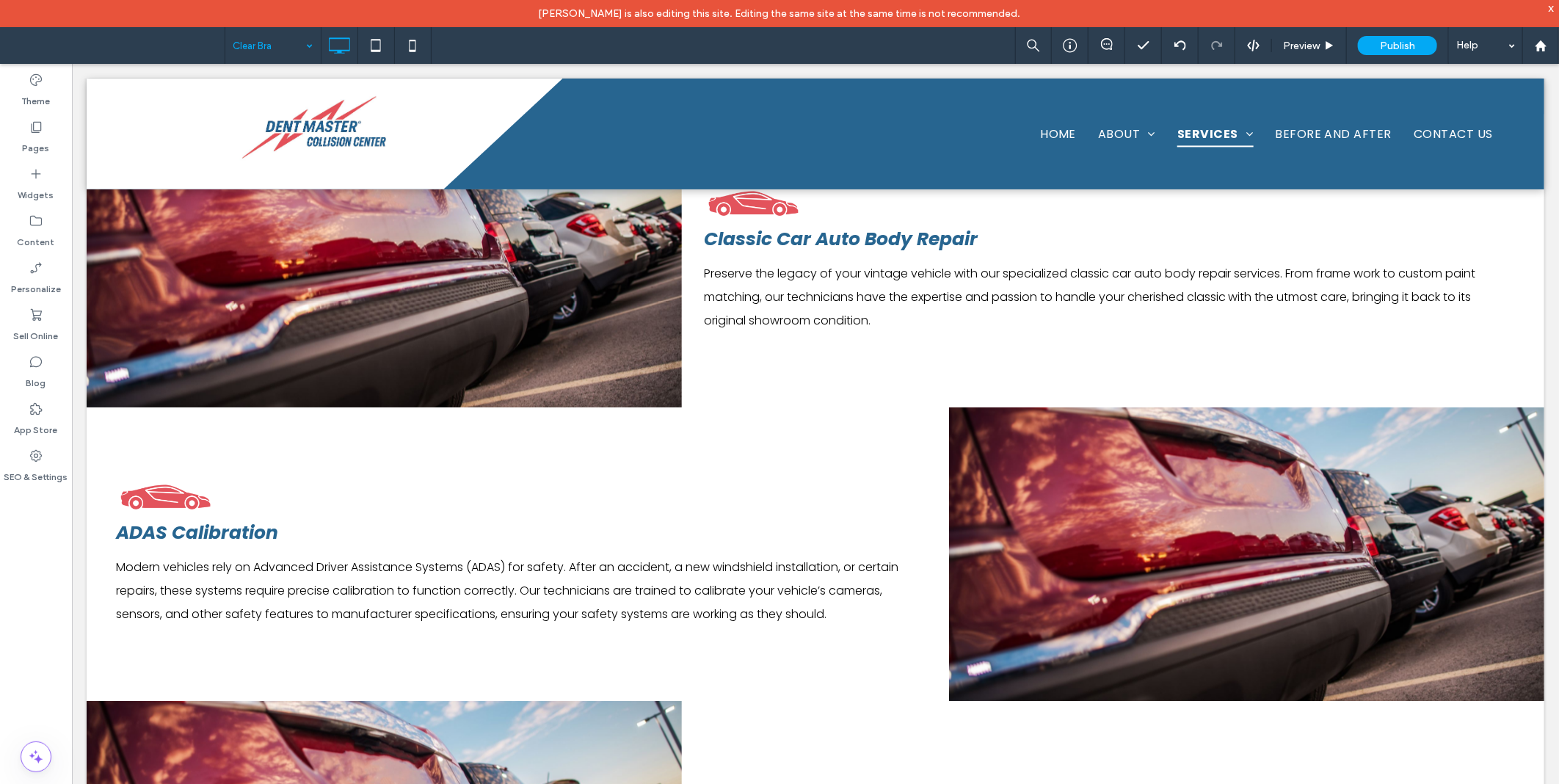
click at [266, 38] on input at bounding box center [269, 46] width 73 height 37
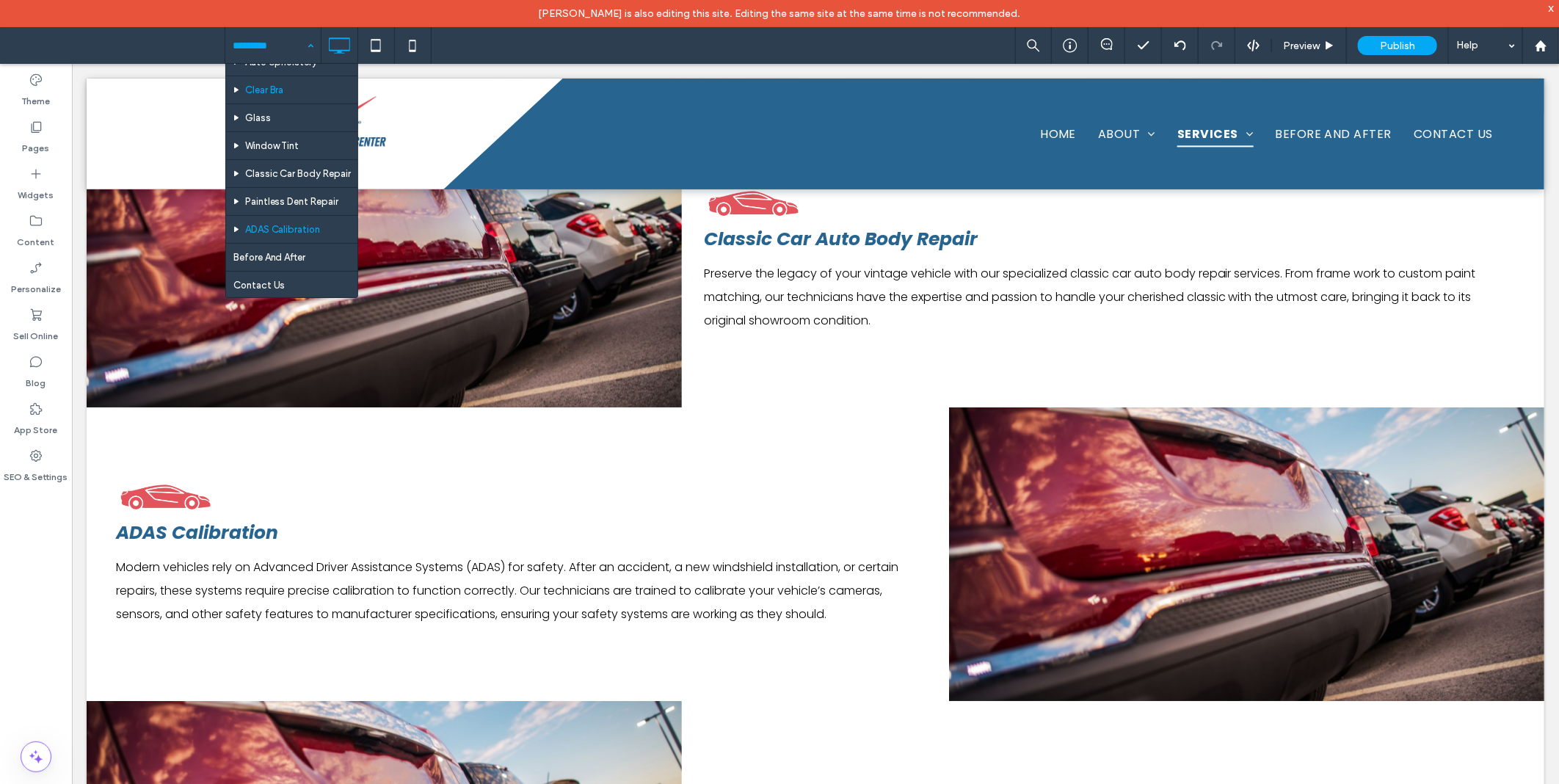
scroll to position [189, 0]
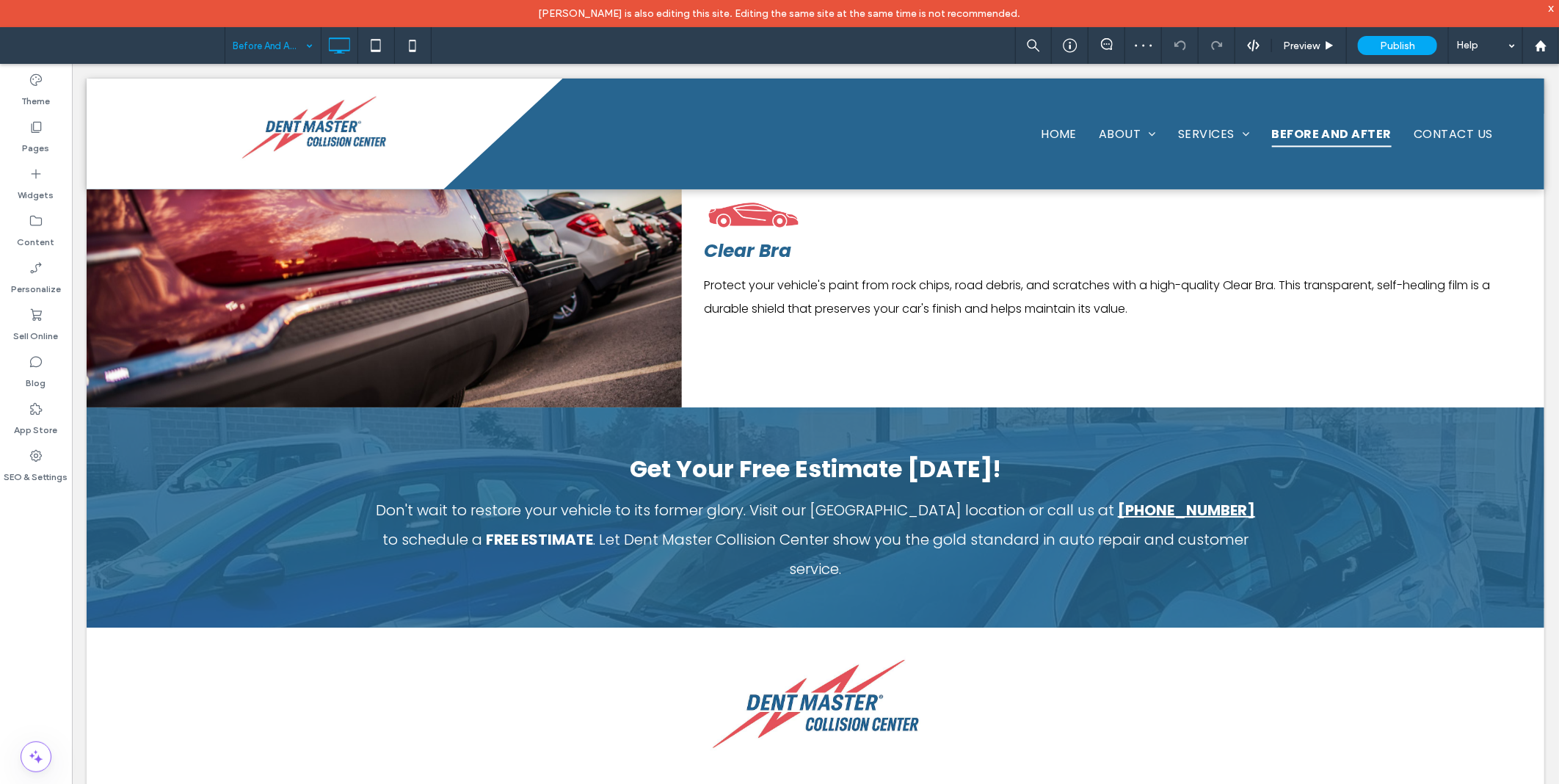
scroll to position [2974, 0]
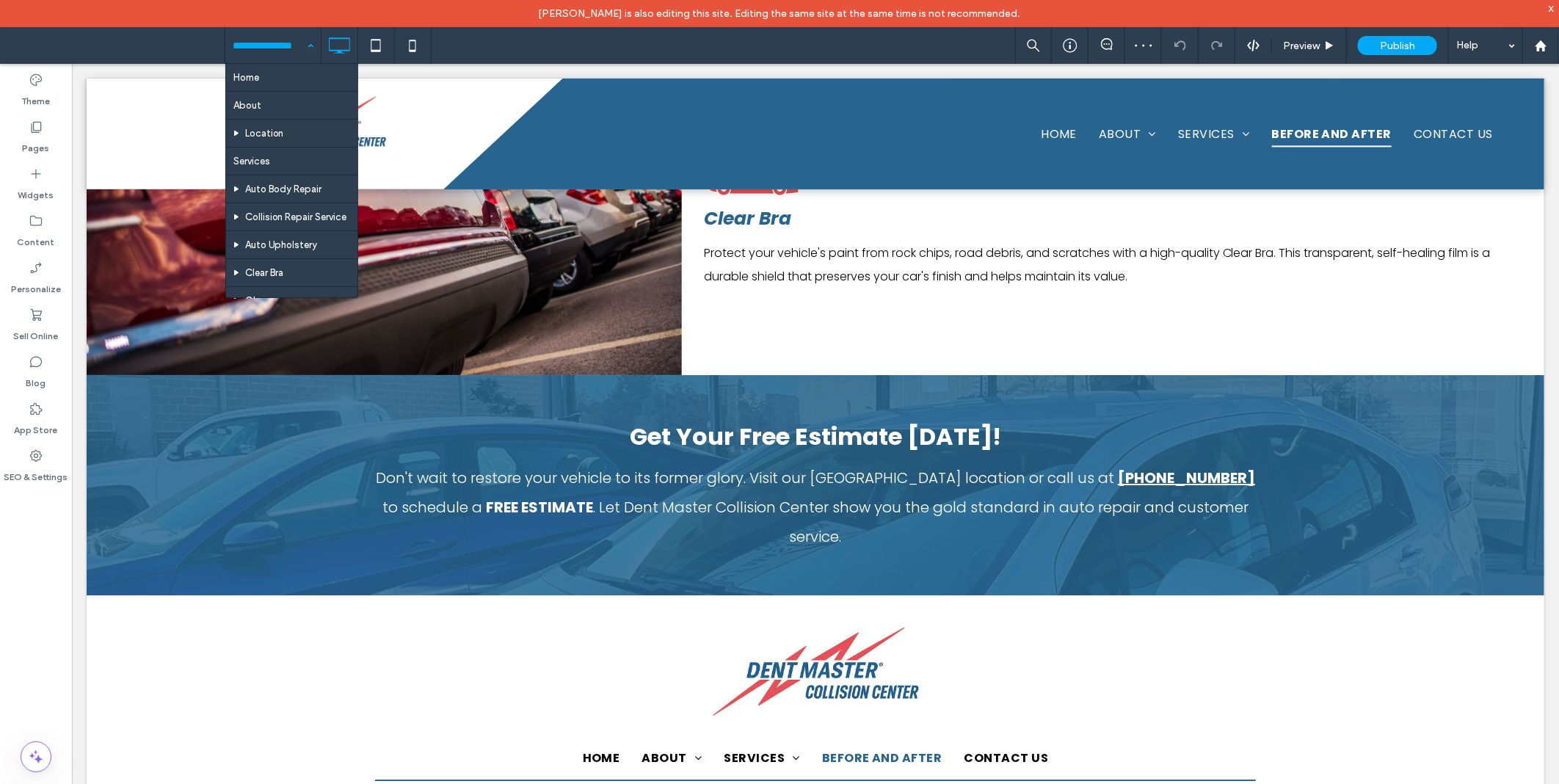
click at [275, 46] on input at bounding box center [269, 46] width 73 height 37
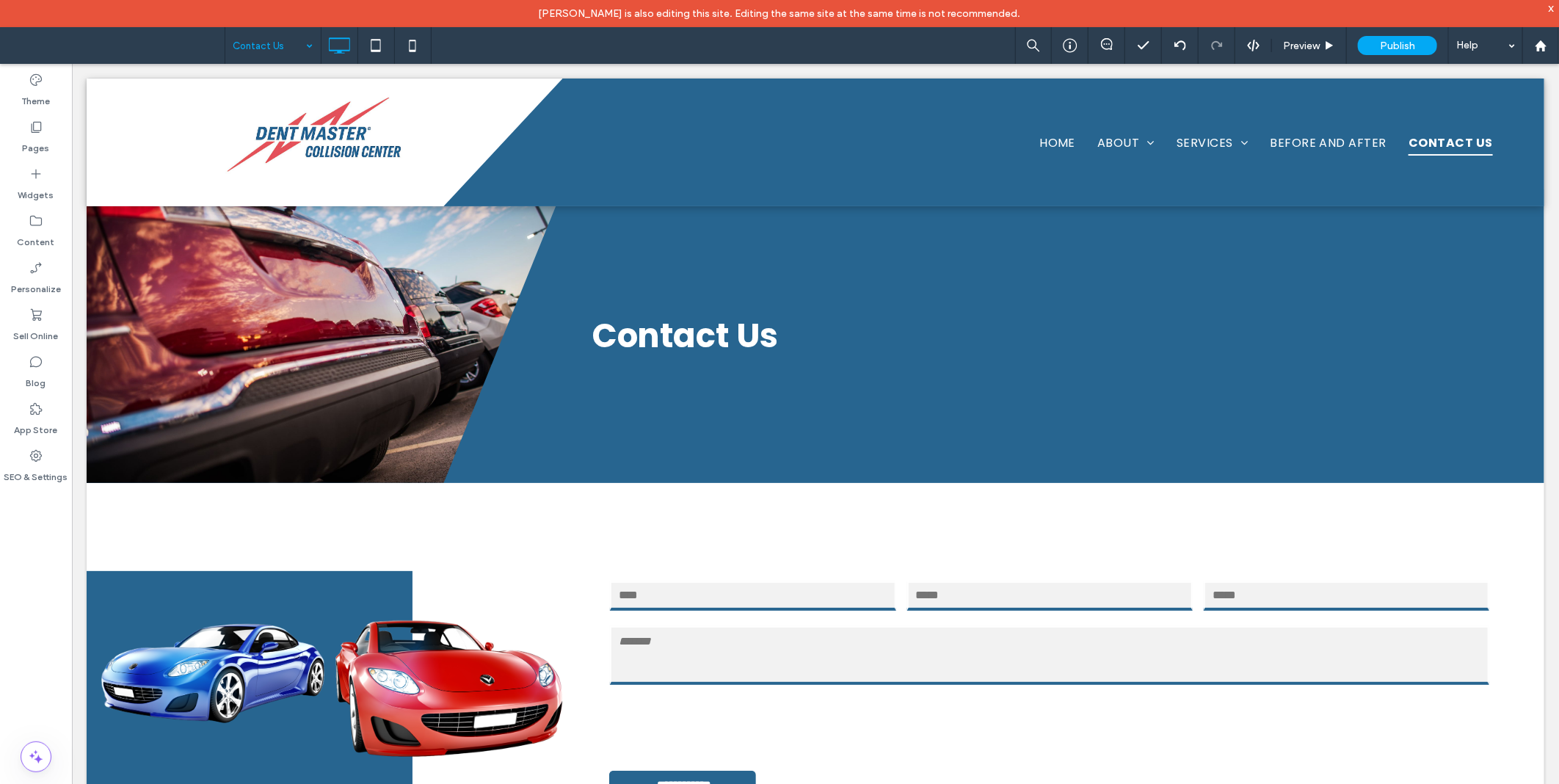
click at [280, 41] on input at bounding box center [269, 46] width 73 height 37
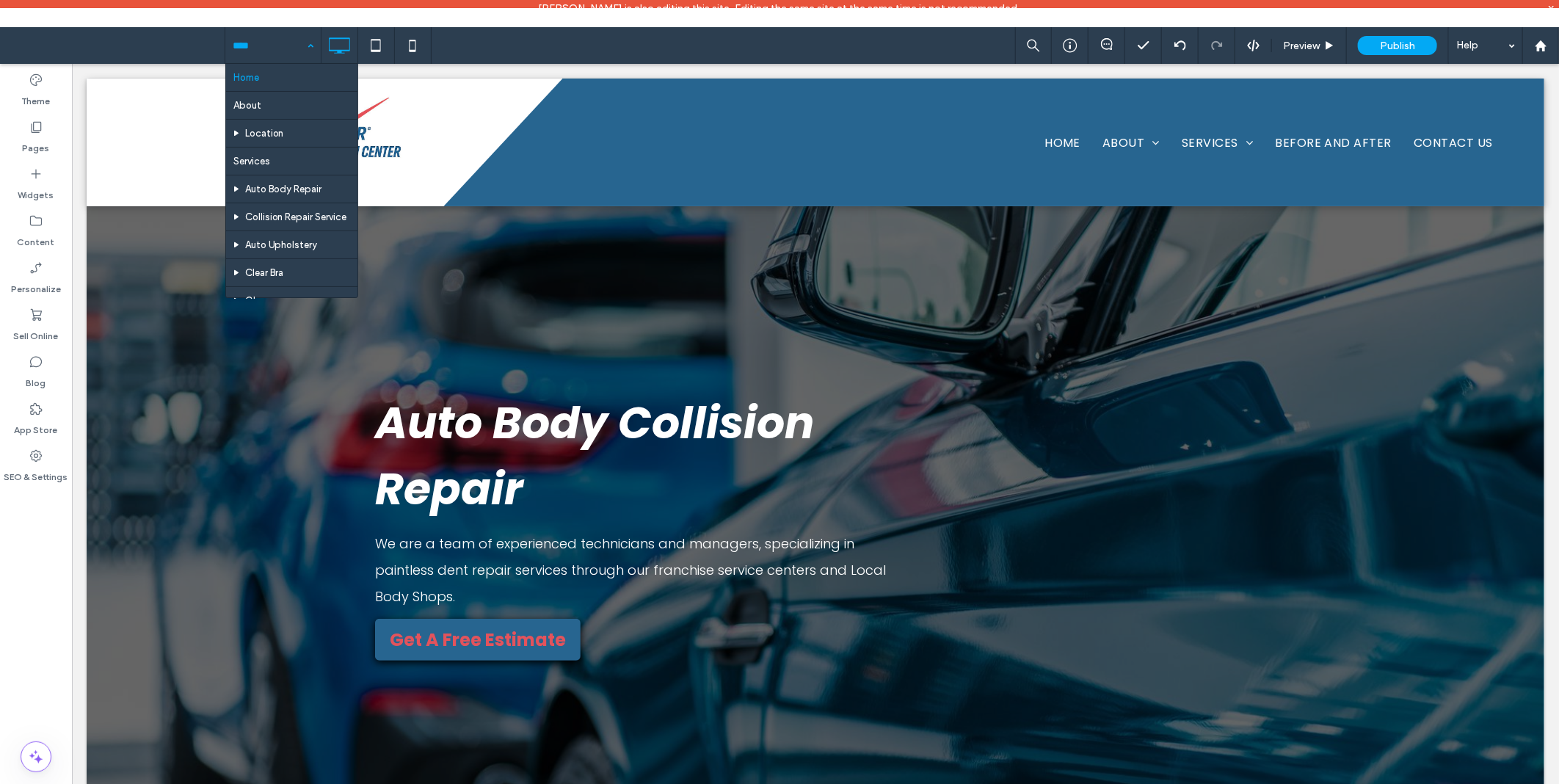
click at [276, 54] on input at bounding box center [269, 46] width 73 height 37
